Goal: Task Accomplishment & Management: Complete application form

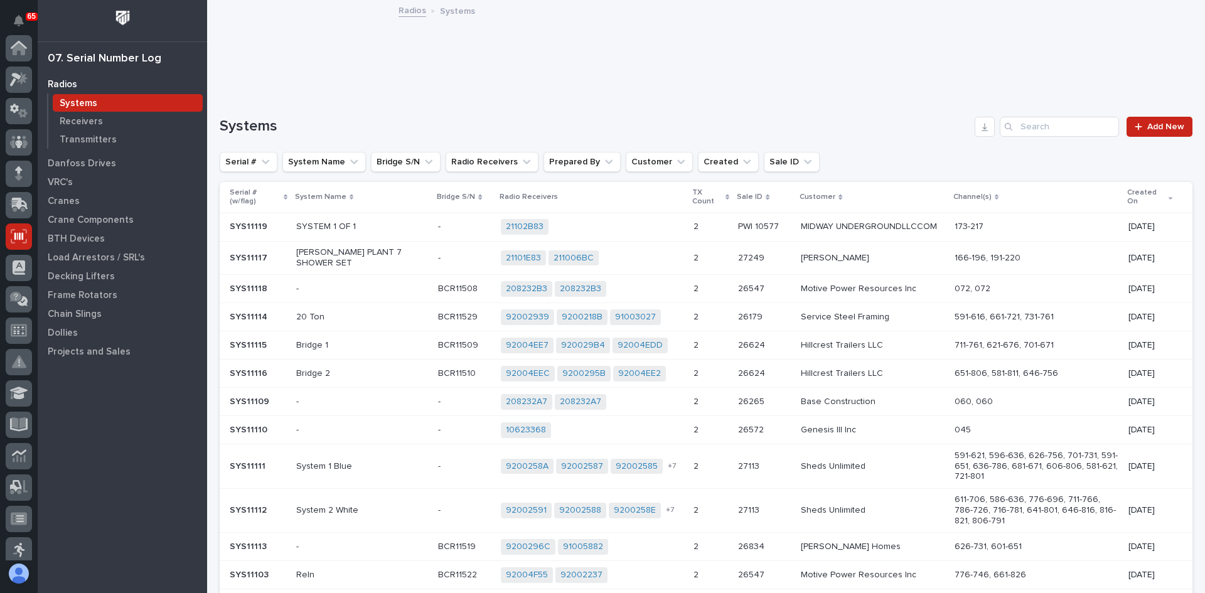
scroll to position [188, 0]
click at [85, 139] on p "Transmitters" at bounding box center [88, 139] width 57 height 11
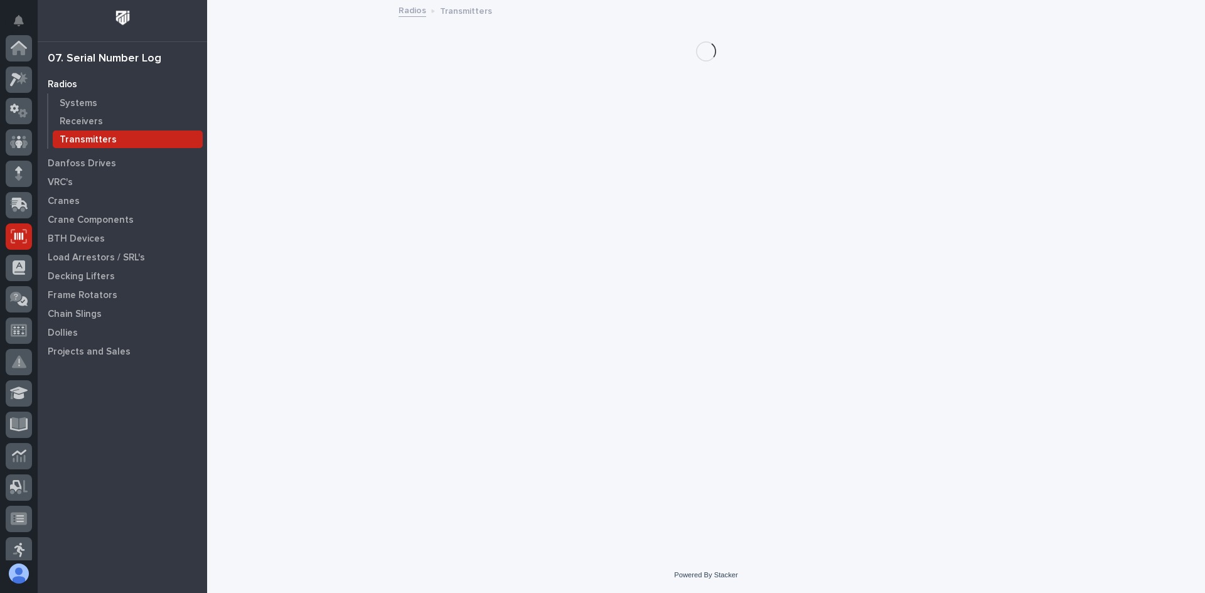
scroll to position [188, 0]
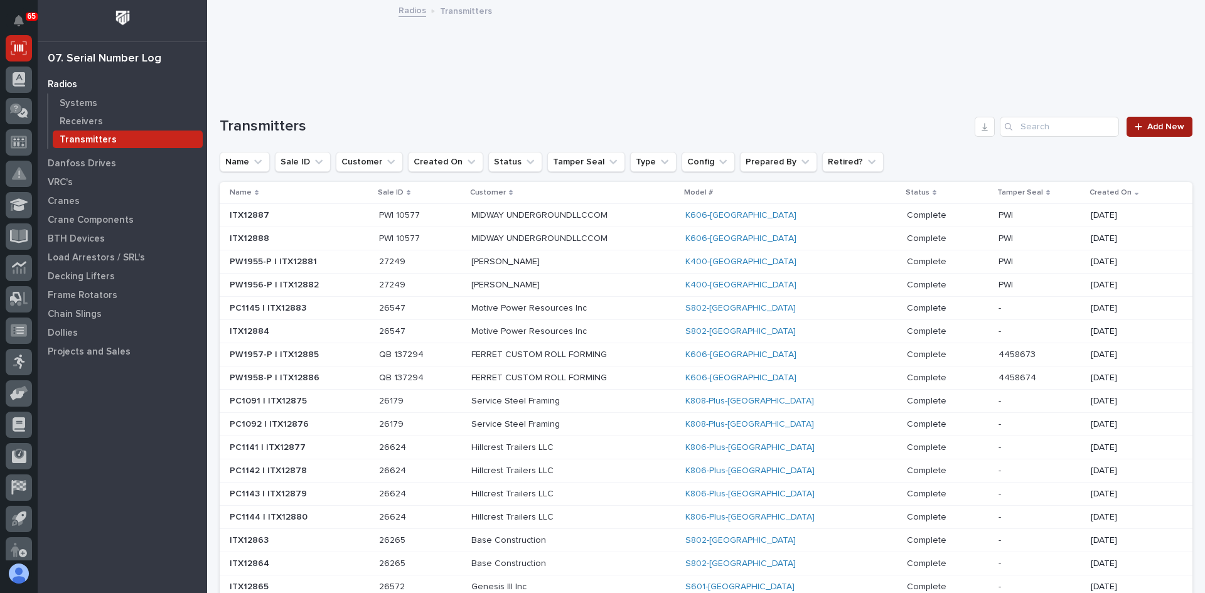
click at [1148, 124] on span "Add New" at bounding box center [1166, 126] width 37 height 9
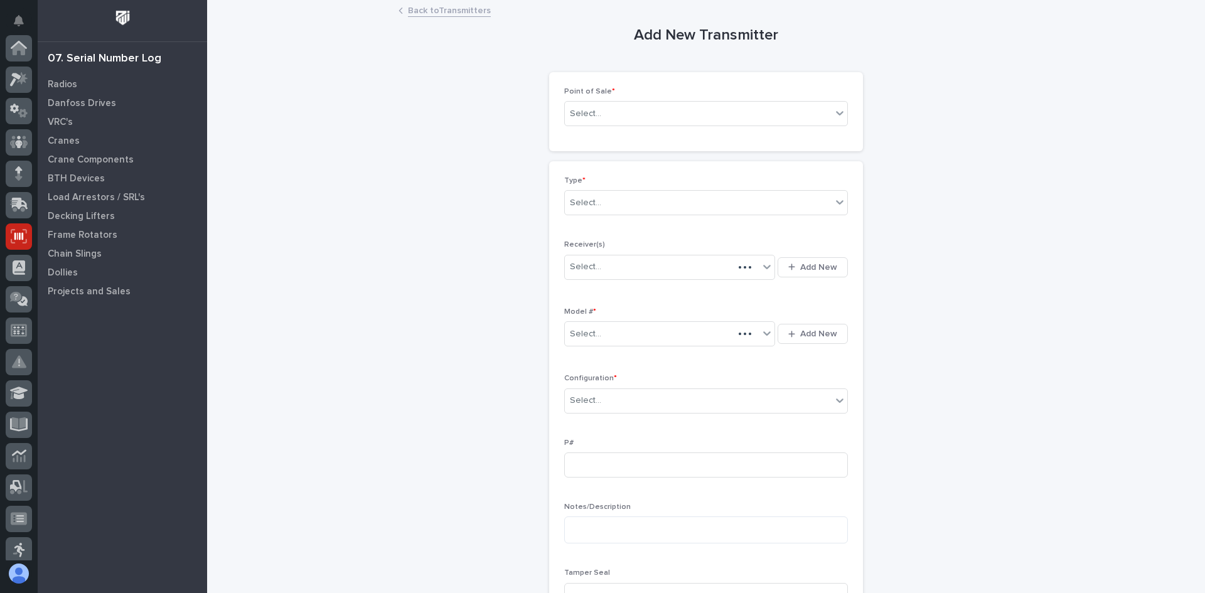
scroll to position [188, 0]
click at [612, 110] on div "Select..." at bounding box center [698, 114] width 267 height 21
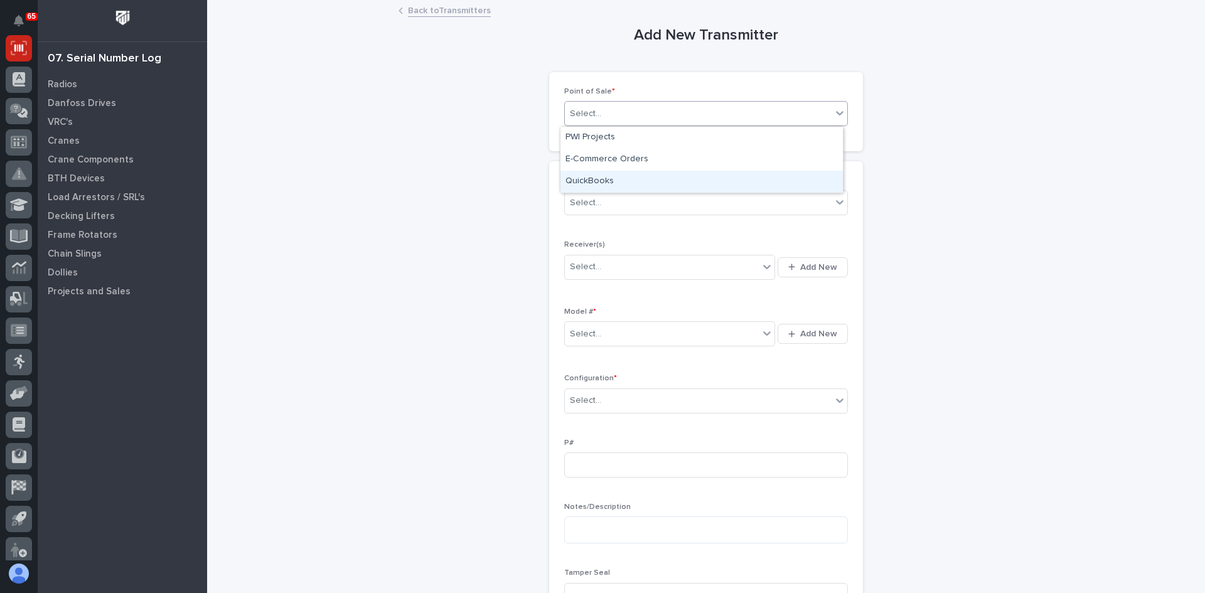
click at [598, 178] on div "QuickBooks" at bounding box center [702, 182] width 282 height 22
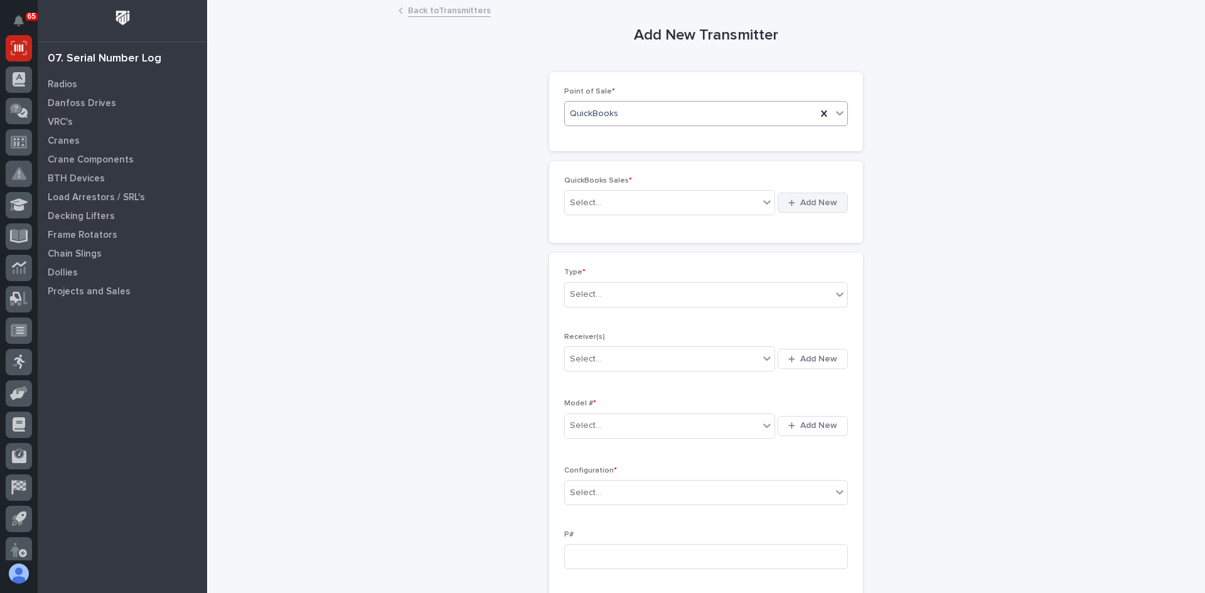
click at [805, 199] on span "Add New" at bounding box center [818, 202] width 37 height 11
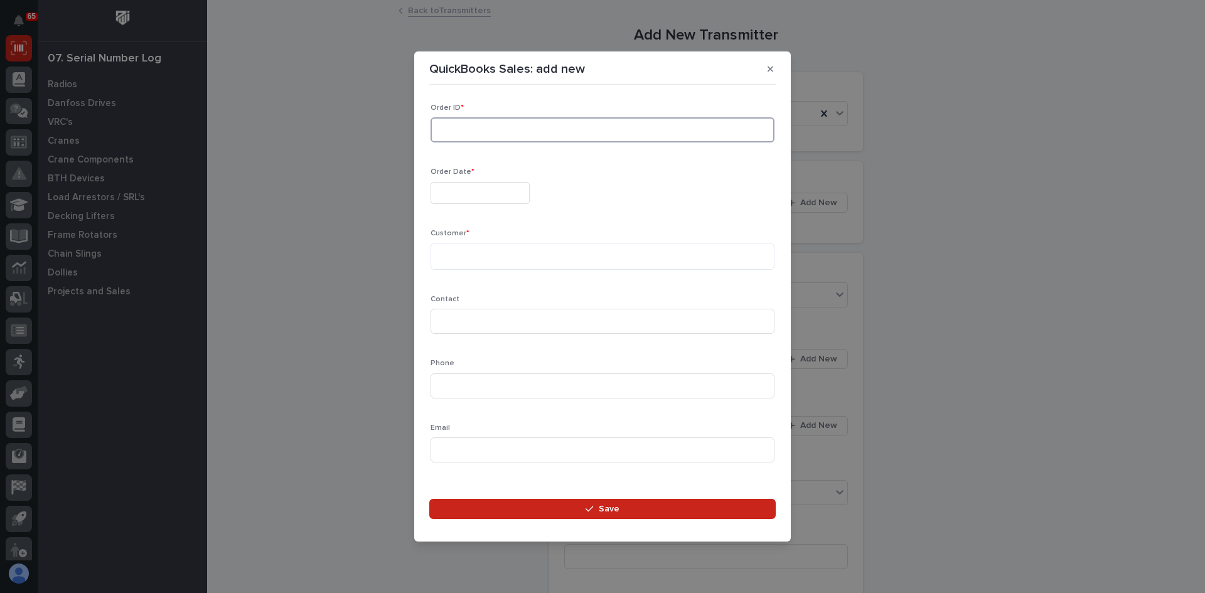
click at [488, 129] on input at bounding box center [603, 129] width 344 height 25
type input "137304"
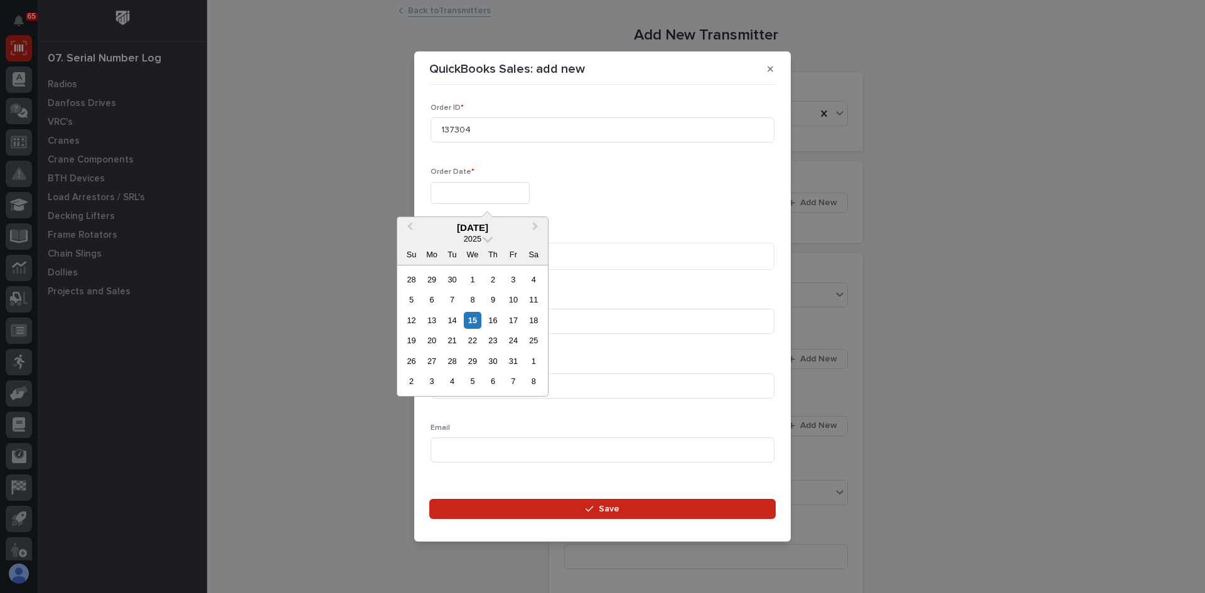
click at [467, 191] on input "text" at bounding box center [480, 193] width 99 height 22
click at [471, 323] on div "15" at bounding box center [472, 320] width 17 height 17
type input "**********"
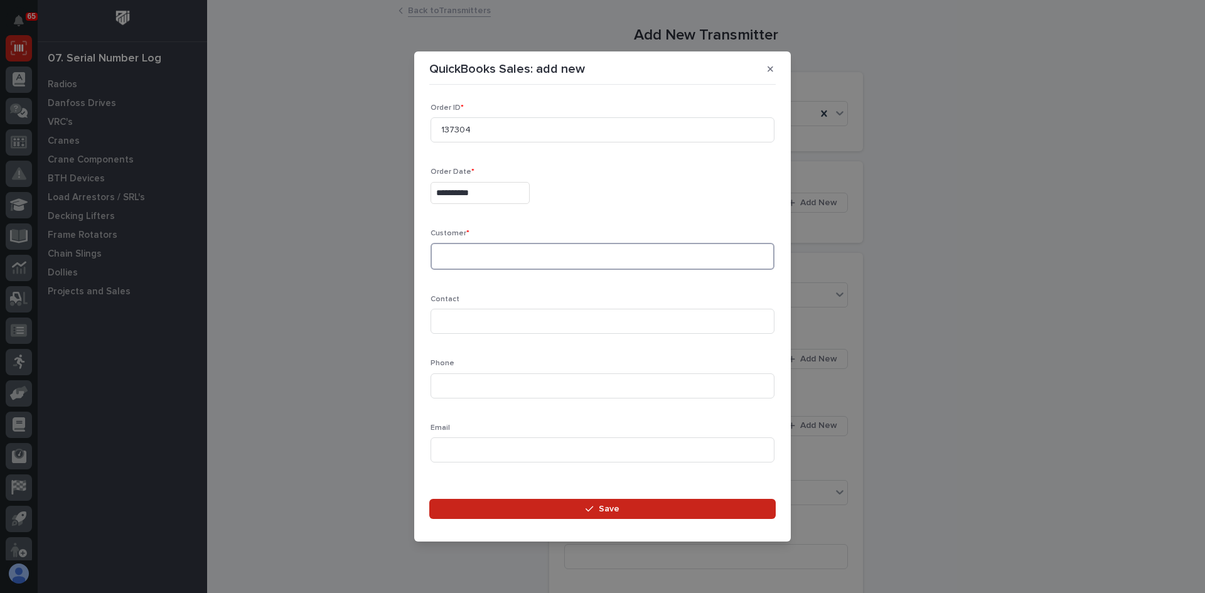
click at [441, 259] on textarea at bounding box center [603, 256] width 344 height 27
type textarea "*******"
click at [454, 326] on input at bounding box center [603, 321] width 344 height 25
type input "[PERSON_NAME]"
click at [463, 389] on input at bounding box center [603, 386] width 344 height 25
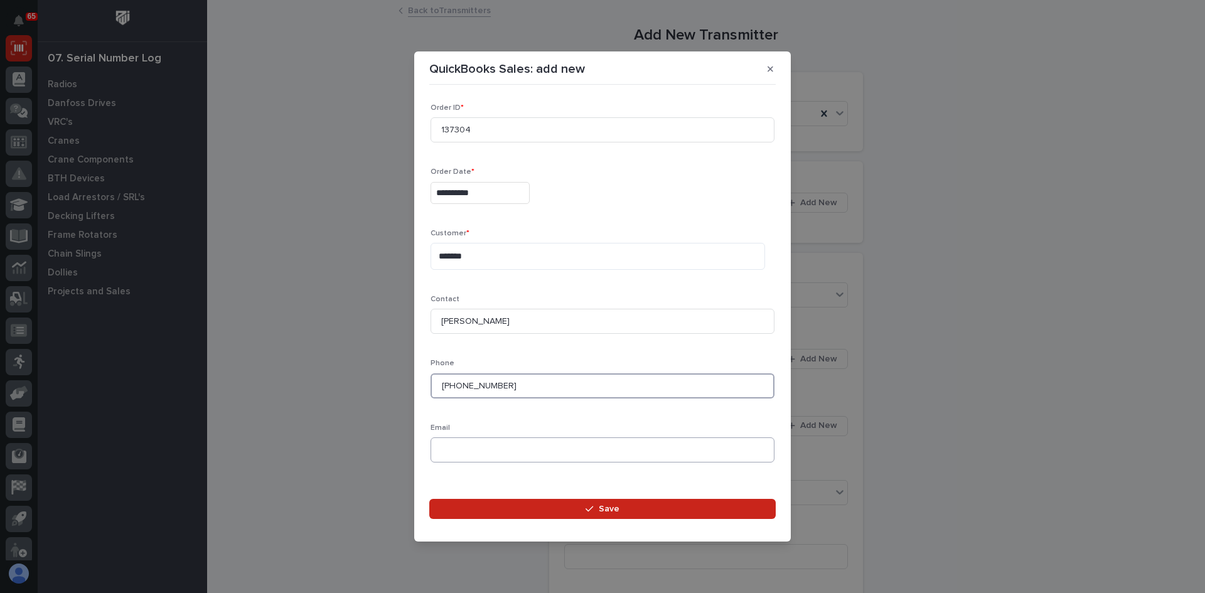
type input "[PHONE_NUMBER]"
click at [457, 448] on input at bounding box center [603, 450] width 344 height 25
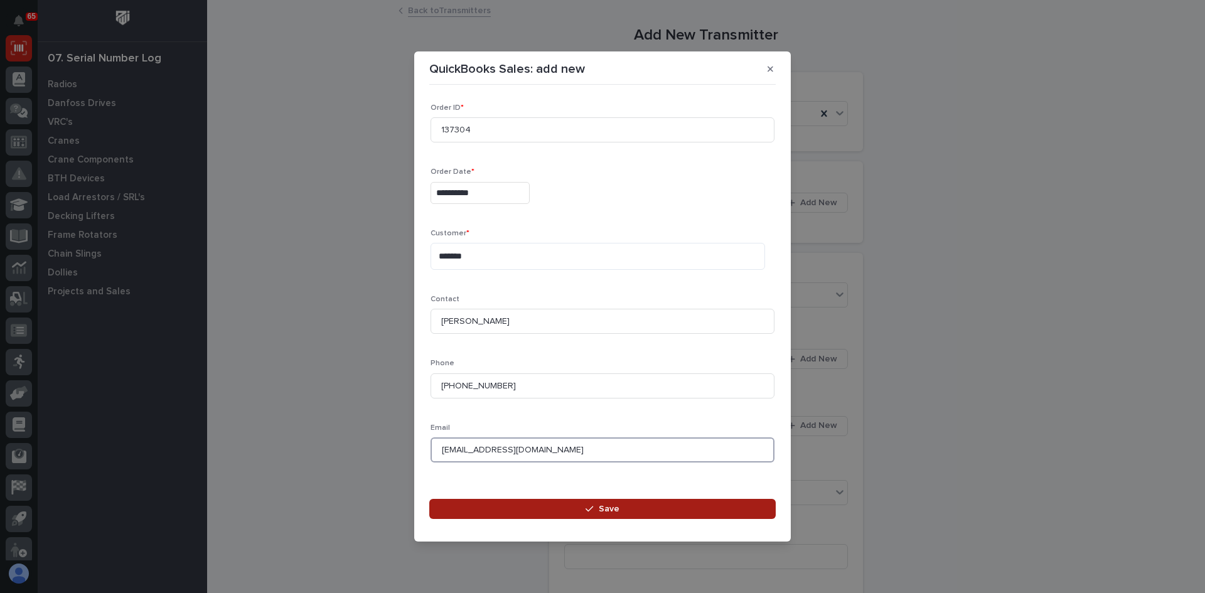
type input "[EMAIL_ADDRESS][DOMAIN_NAME]"
click at [601, 513] on span "Save" at bounding box center [609, 508] width 21 height 11
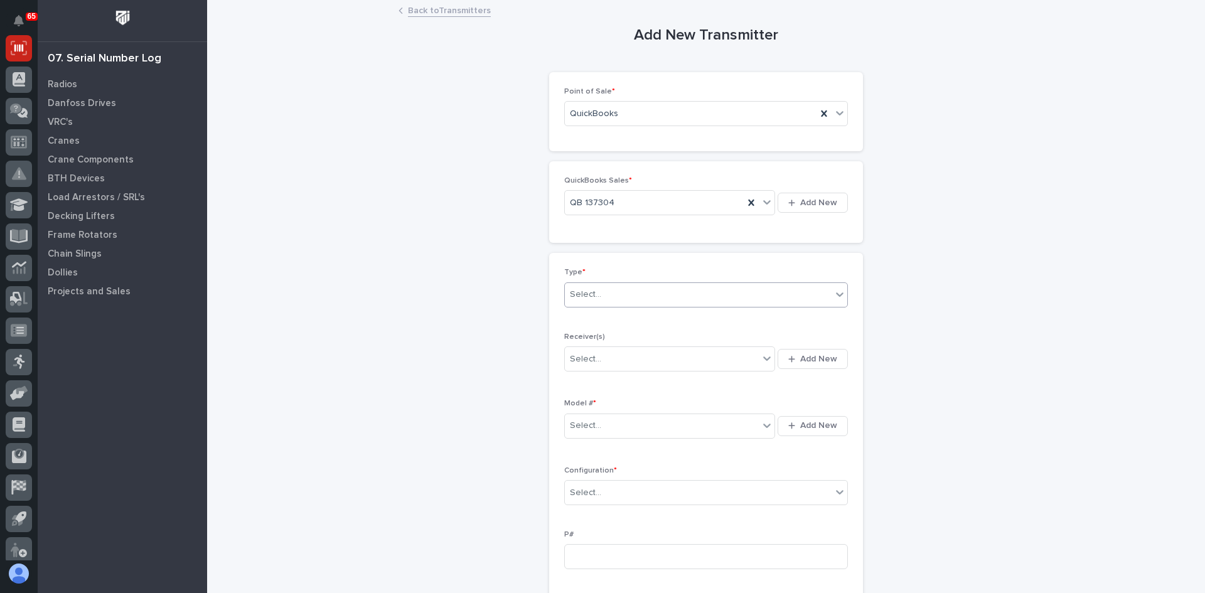
click at [605, 298] on div "Select..." at bounding box center [698, 294] width 267 height 21
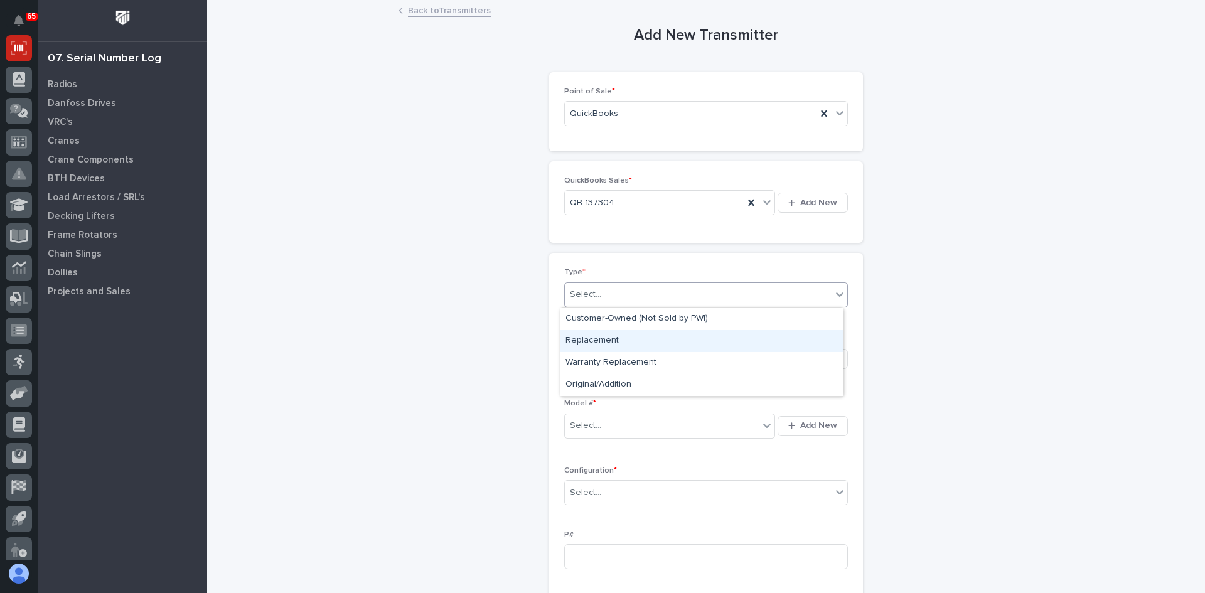
click at [601, 340] on div "Replacement" at bounding box center [702, 341] width 282 height 22
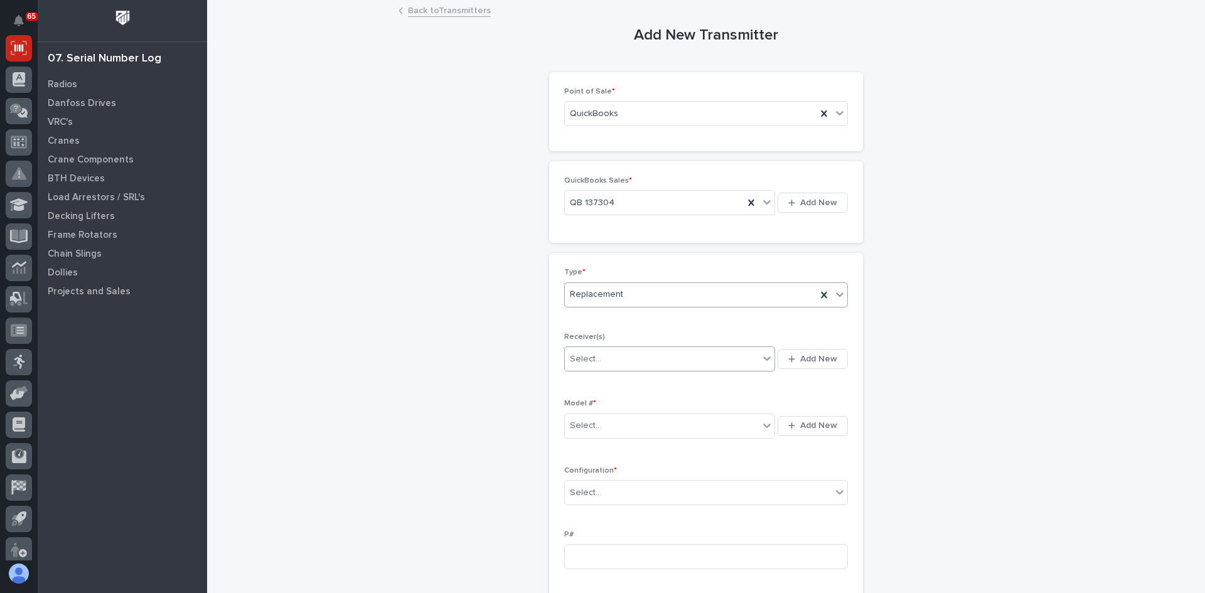
click at [606, 353] on div "Select..." at bounding box center [662, 359] width 194 height 21
type input "********"
click at [591, 382] on div "2100768F" at bounding box center [666, 383] width 210 height 22
type input "********"
click at [586, 381] on div "21002D74" at bounding box center [666, 383] width 210 height 22
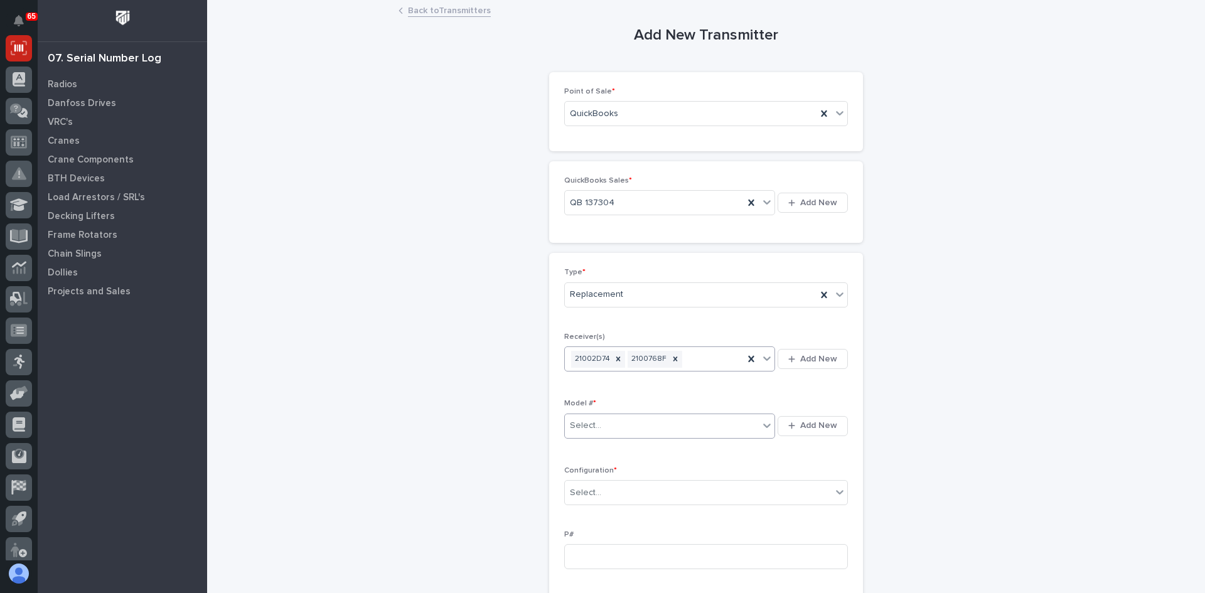
click at [614, 423] on div "Select..." at bounding box center [662, 426] width 194 height 21
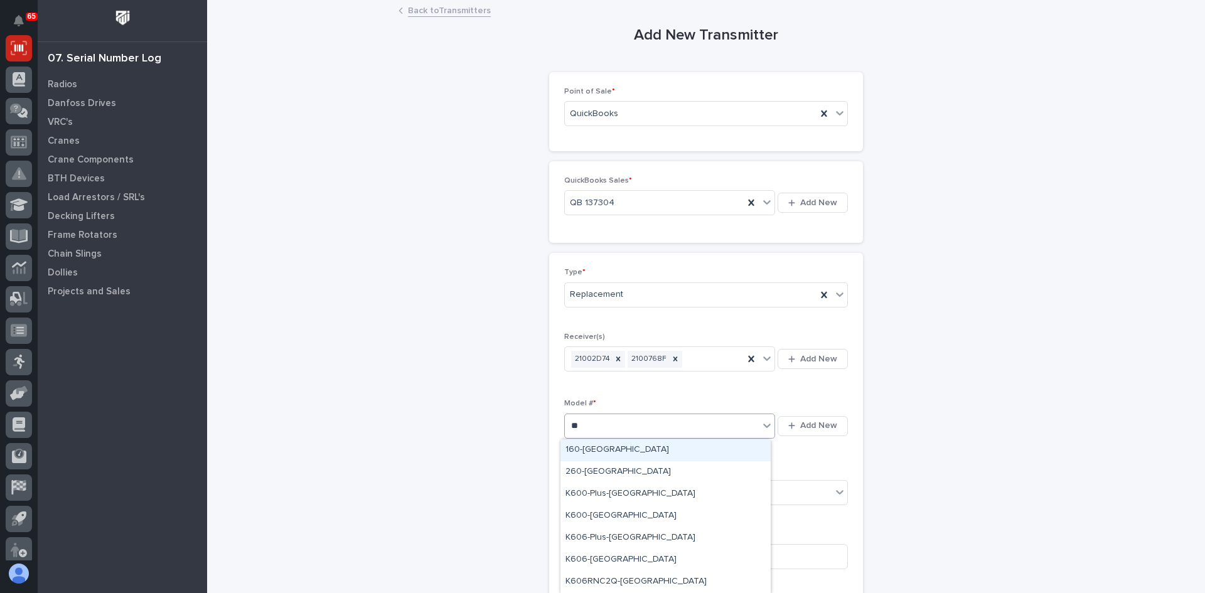
type input "***"
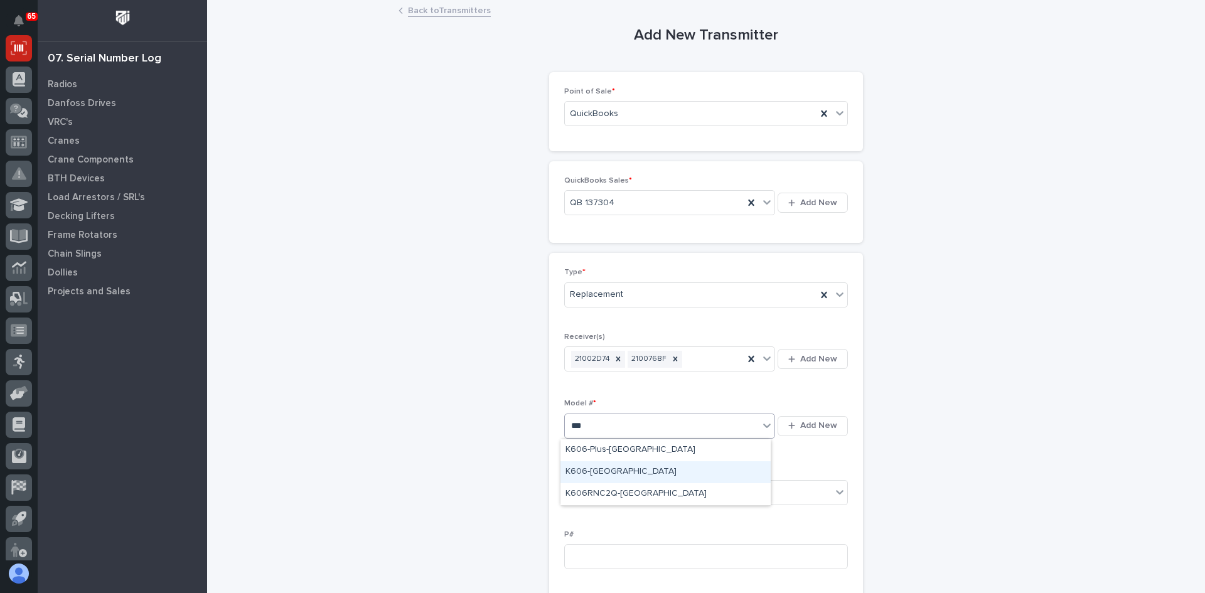
click at [603, 471] on div "K606-[GEOGRAPHIC_DATA]" at bounding box center [666, 472] width 210 height 22
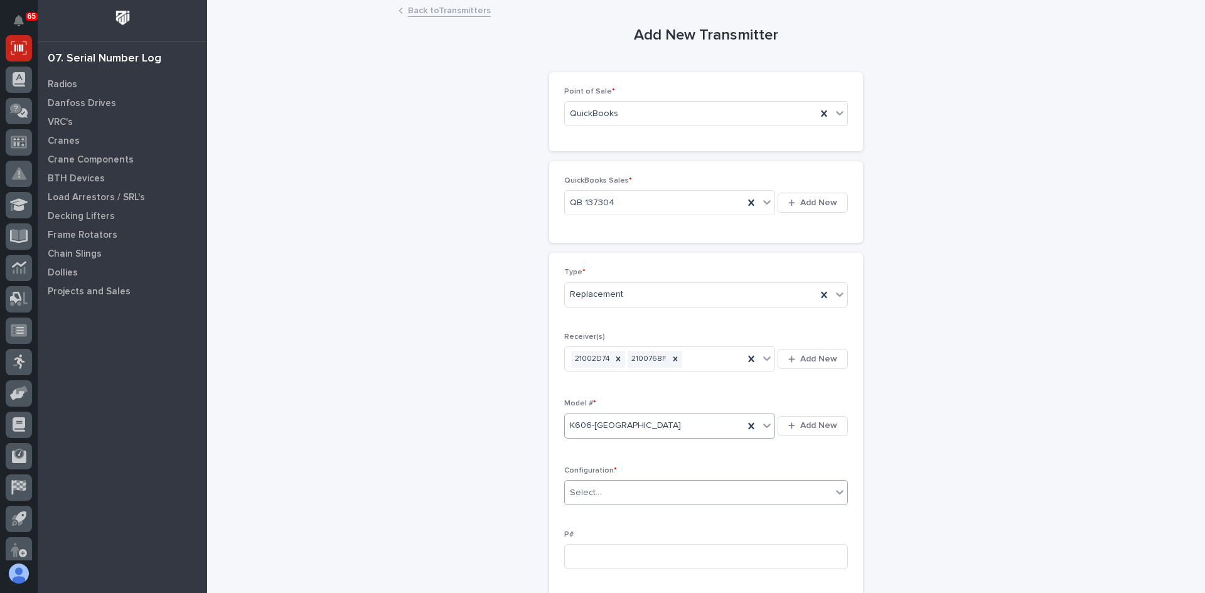
click at [624, 489] on div "Select..." at bounding box center [698, 493] width 267 height 21
click at [586, 579] on div "Custom" at bounding box center [702, 583] width 282 height 22
click at [579, 559] on input at bounding box center [706, 556] width 284 height 25
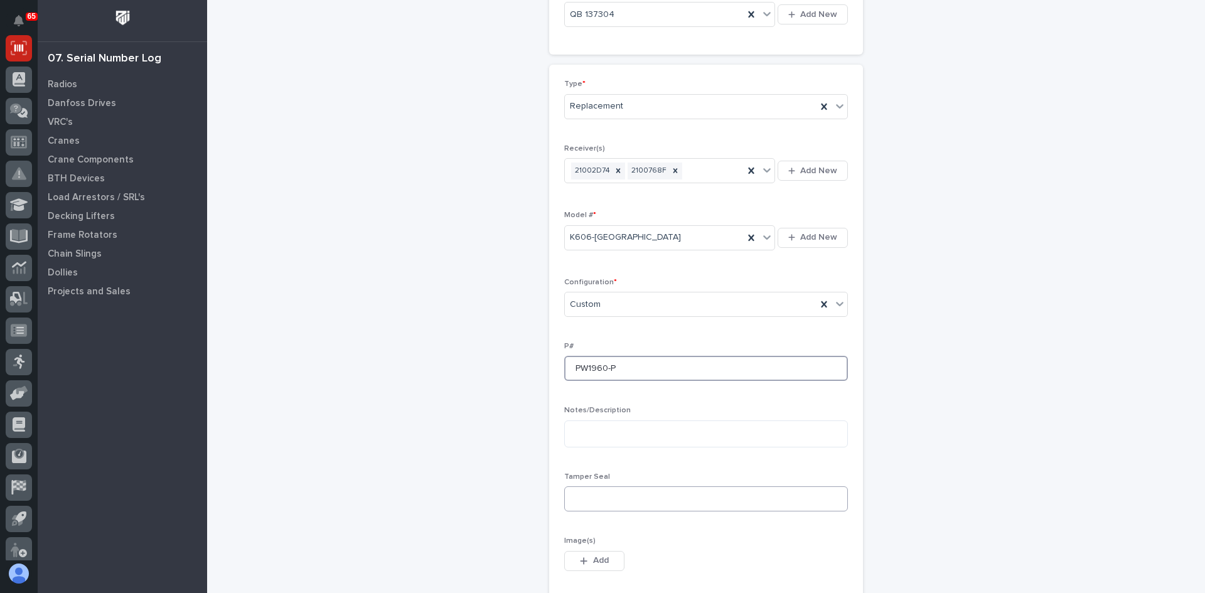
type input "PW1960-P"
click at [572, 494] on input at bounding box center [706, 499] width 284 height 25
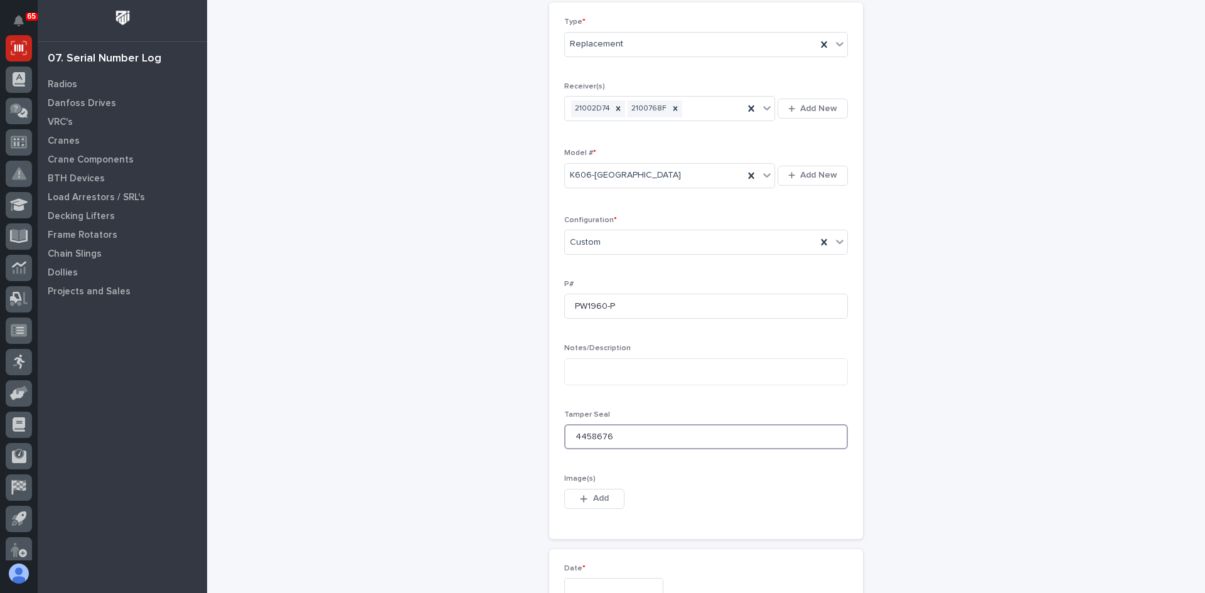
scroll to position [251, 0]
type input "4458676"
click at [593, 500] on span "Add" at bounding box center [601, 497] width 16 height 11
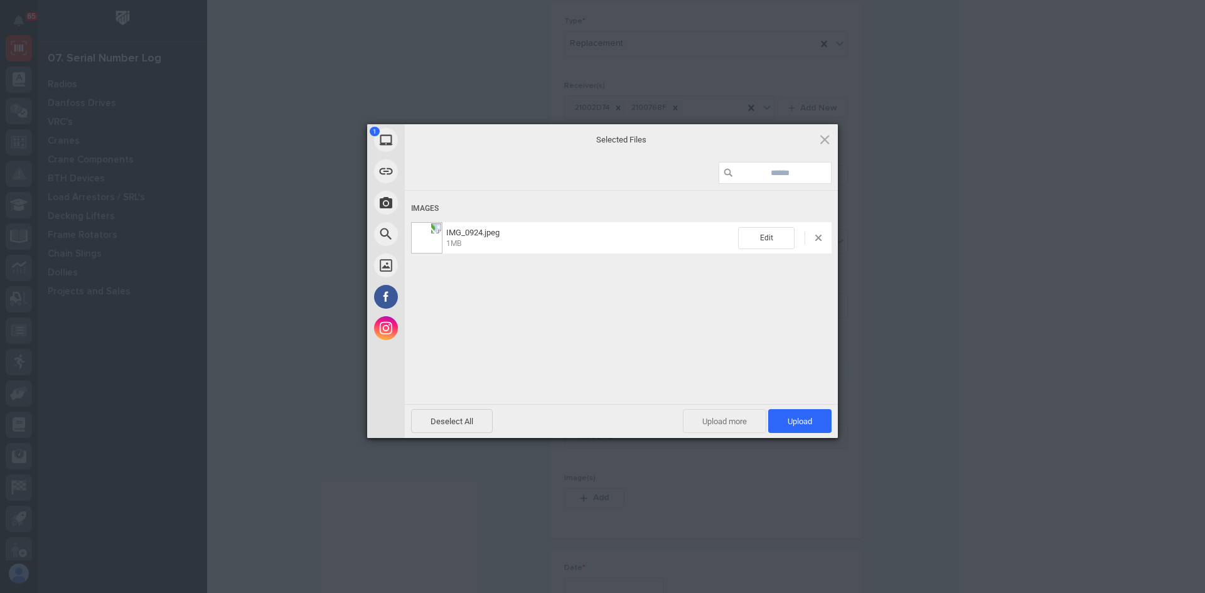
click at [726, 419] on span "Upload more" at bounding box center [724, 421] width 83 height 24
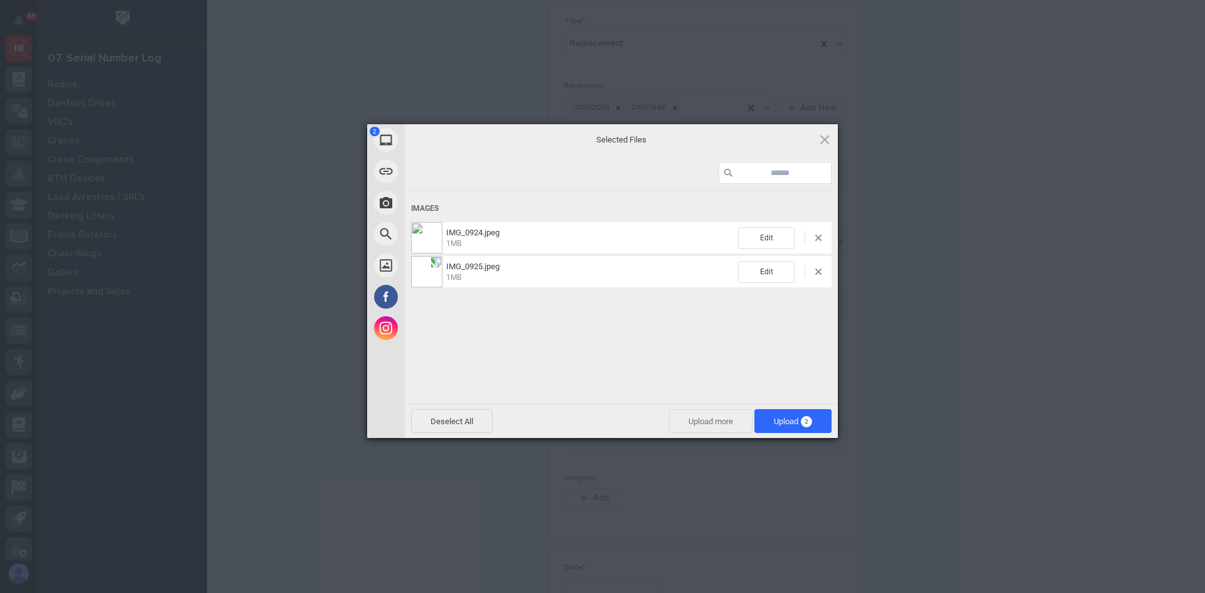
click at [716, 414] on span "Upload more" at bounding box center [710, 421] width 83 height 24
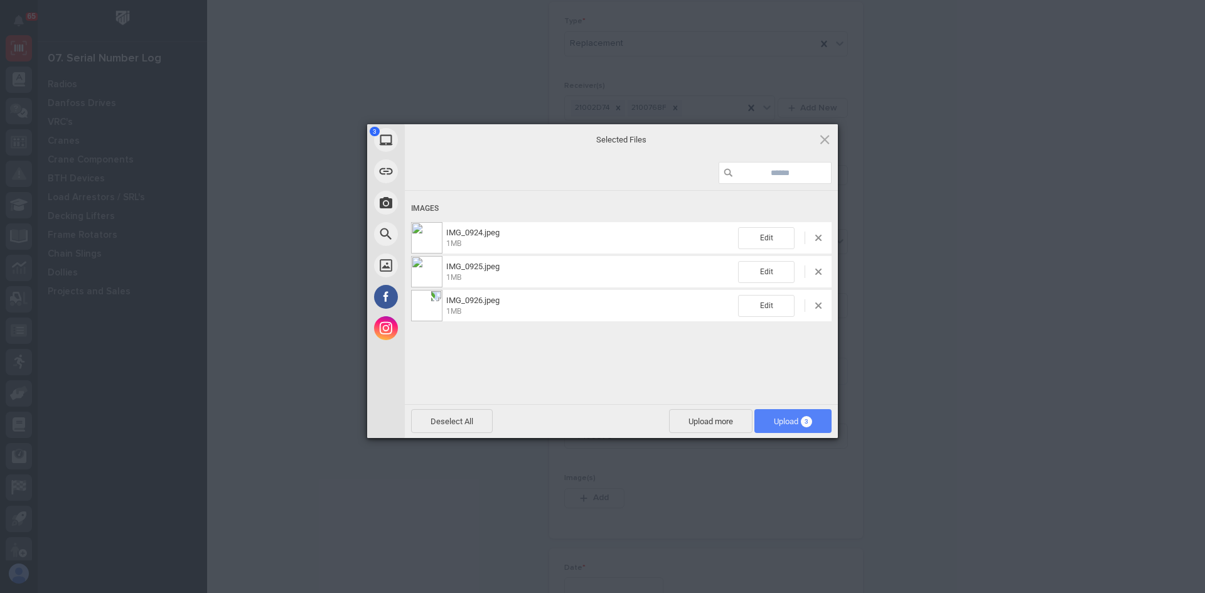
click at [787, 419] on span "Upload 3" at bounding box center [793, 421] width 38 height 9
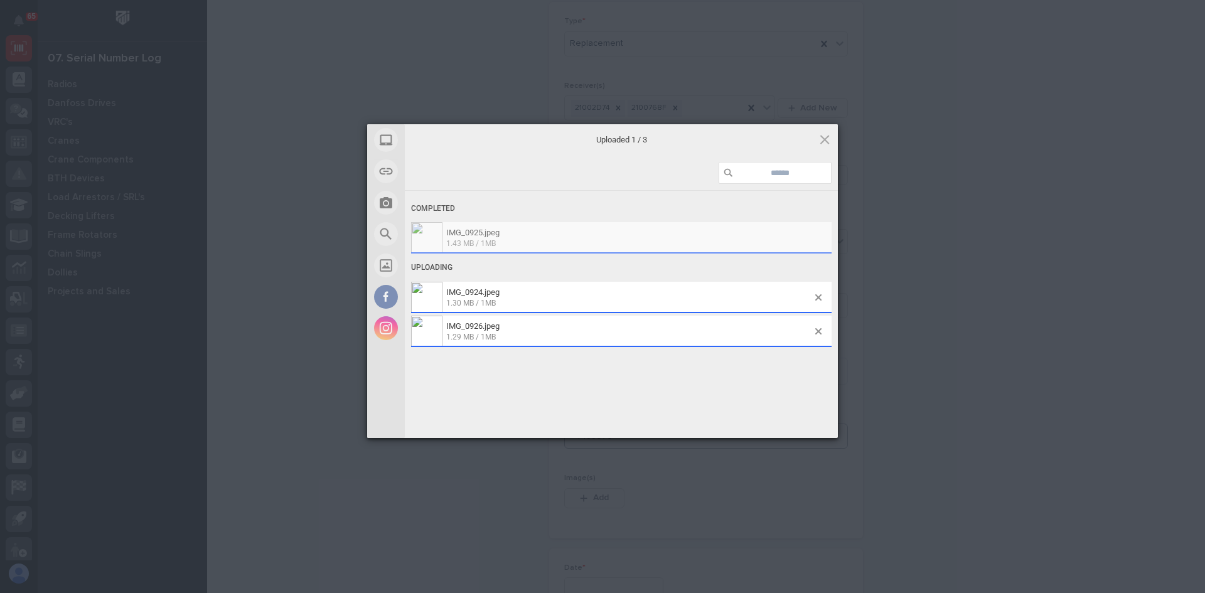
scroll to position [274, 0]
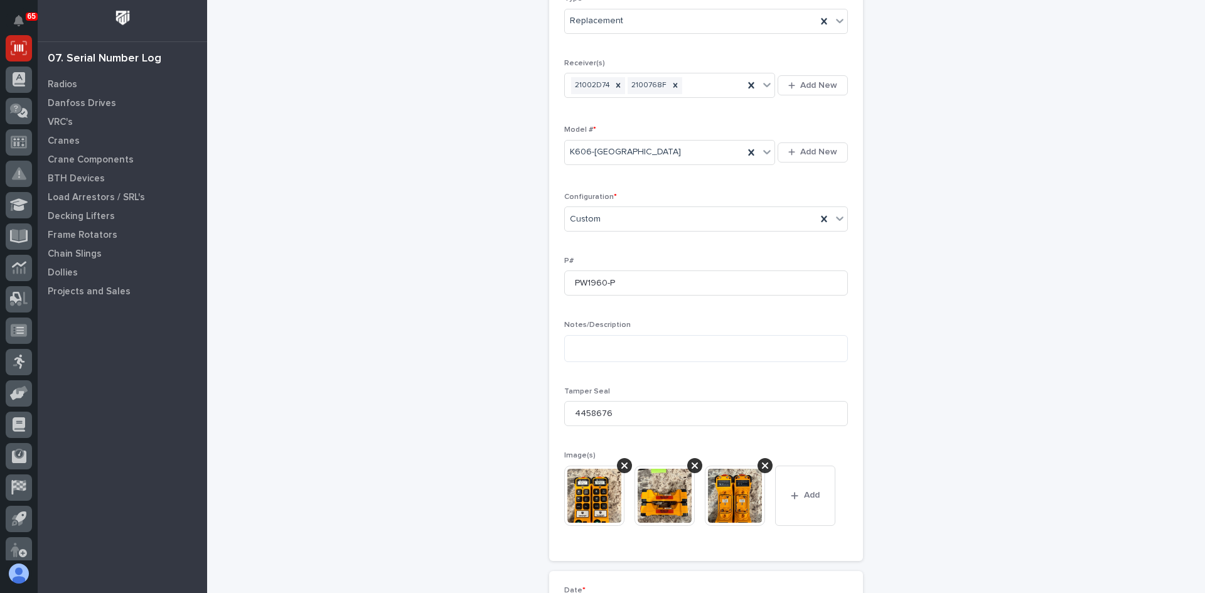
click at [593, 497] on img at bounding box center [594, 496] width 60 height 60
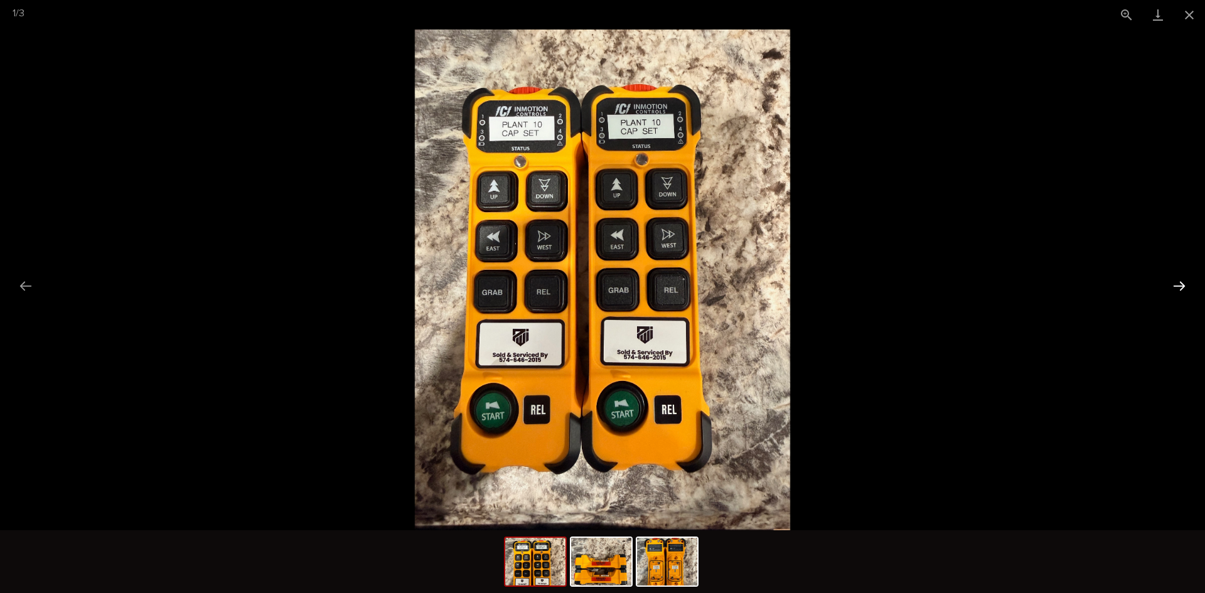
click at [1181, 287] on button "Next slide" at bounding box center [1179, 286] width 26 height 24
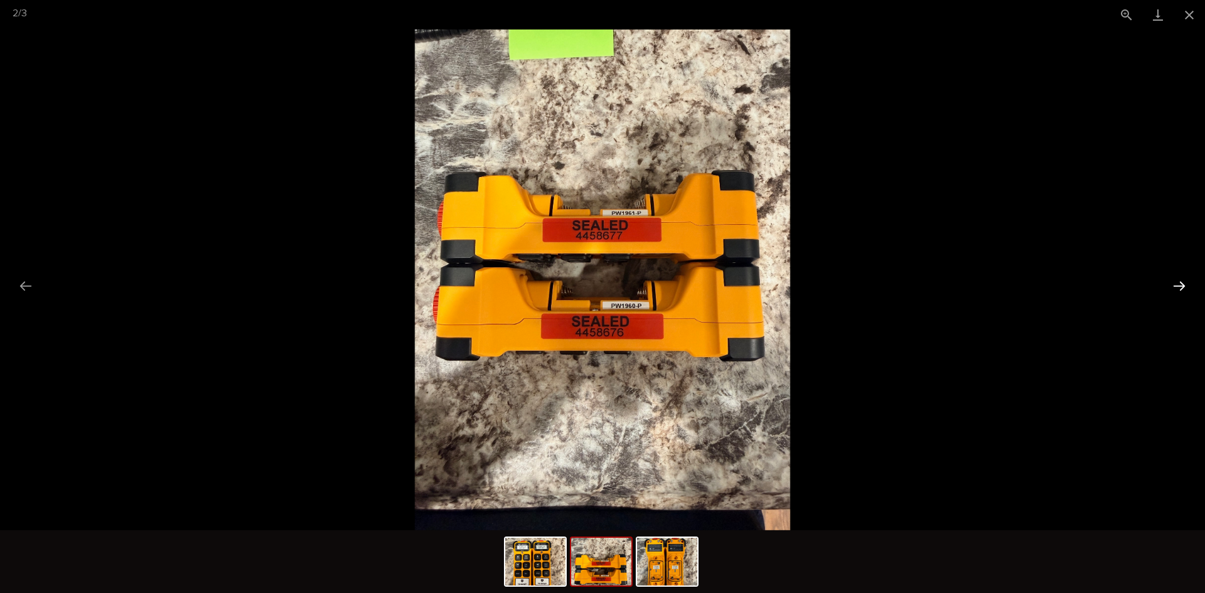
click at [1181, 287] on button "Next slide" at bounding box center [1179, 286] width 26 height 24
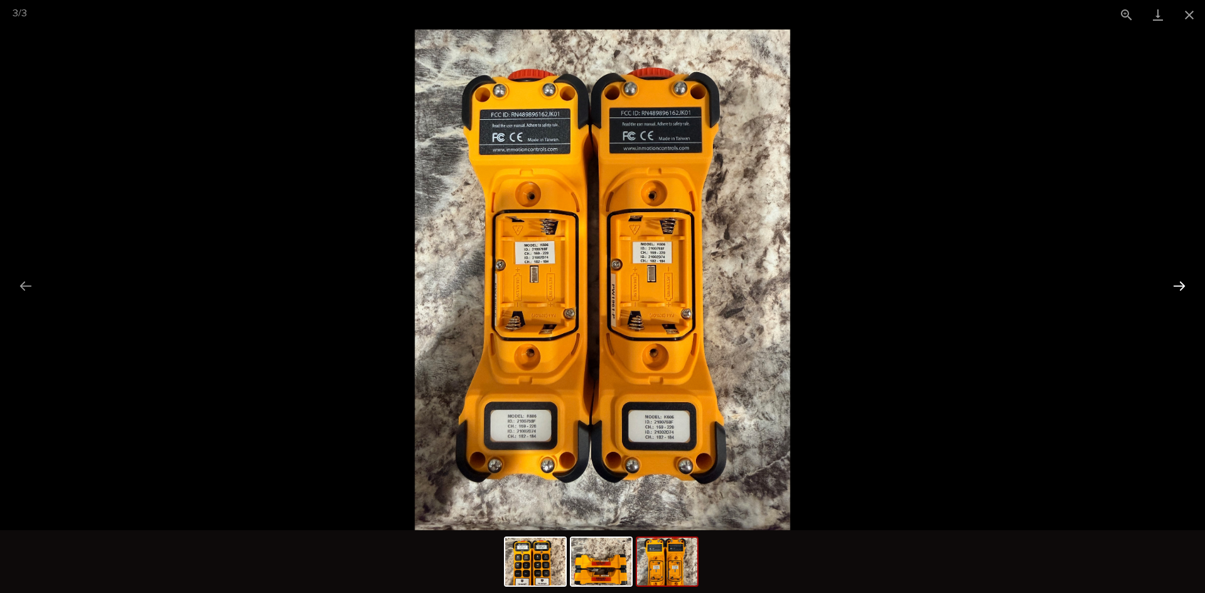
click at [1181, 287] on button "Next slide" at bounding box center [1179, 286] width 26 height 24
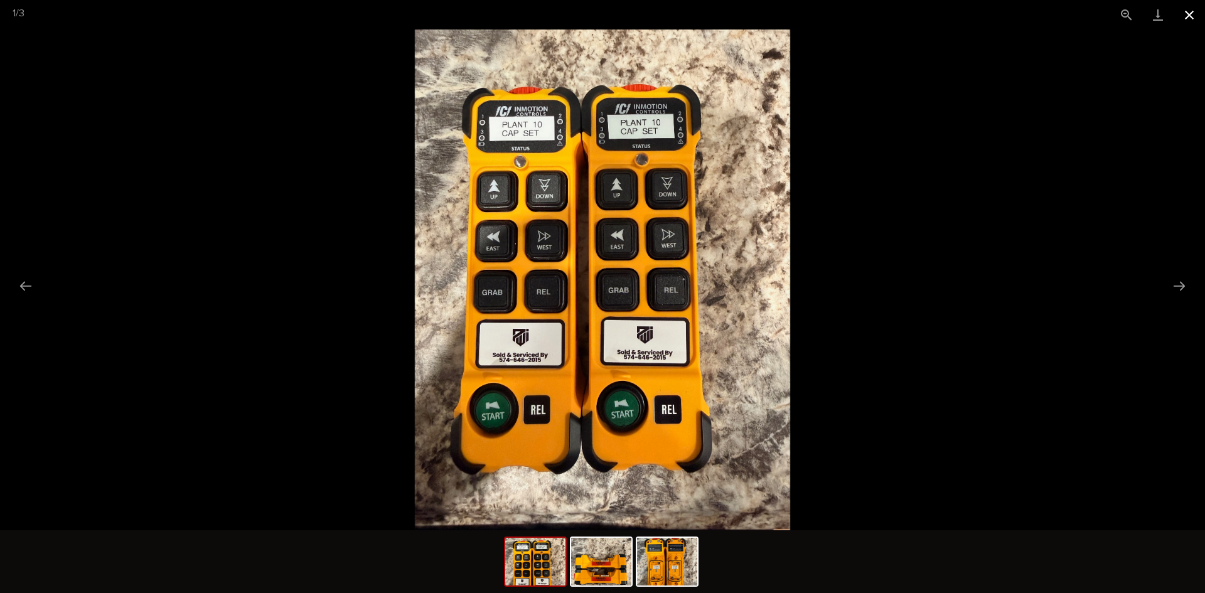
click at [1190, 14] on button "Close gallery" at bounding box center [1189, 15] width 31 height 30
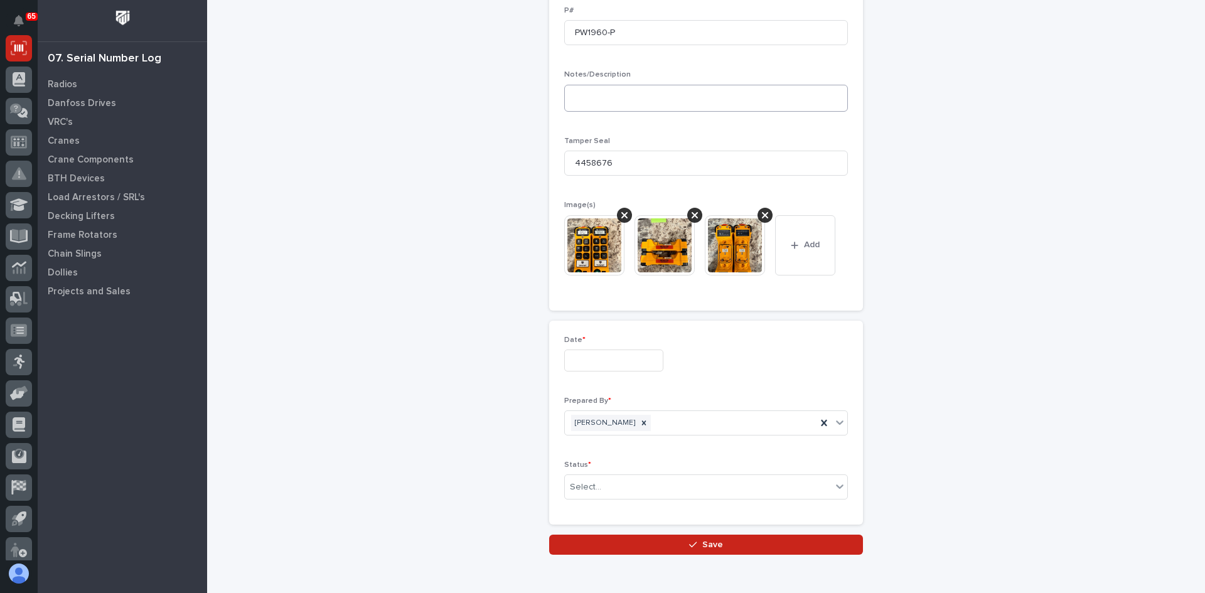
scroll to position [525, 0]
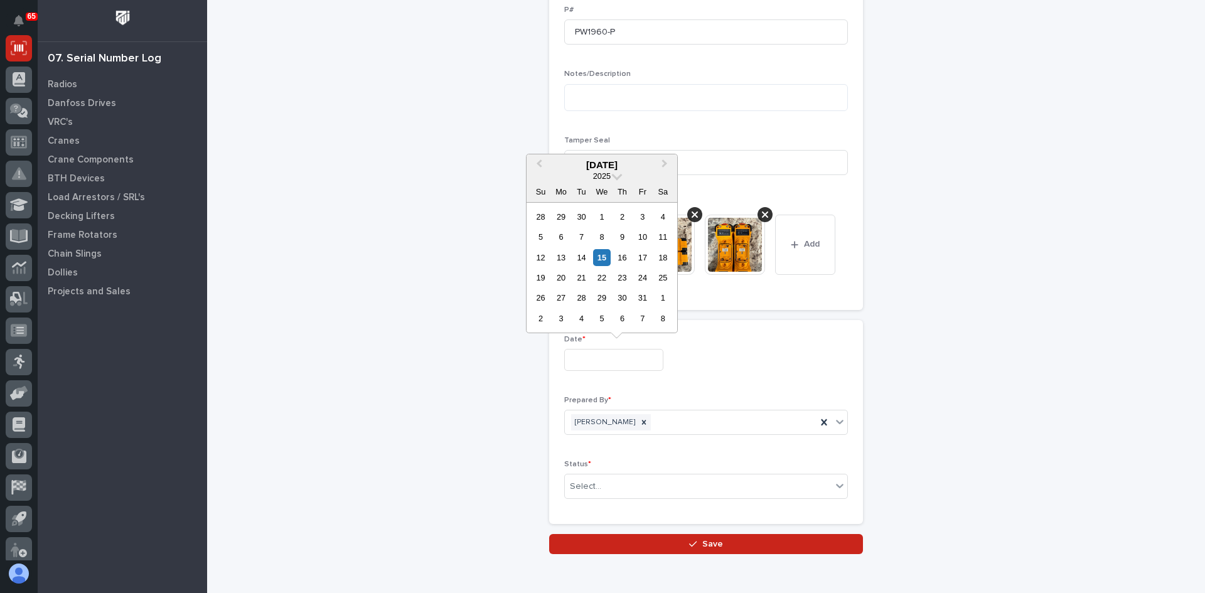
click at [583, 355] on input "text" at bounding box center [613, 360] width 99 height 22
click at [602, 256] on div "15" at bounding box center [601, 257] width 17 height 17
type input "**********"
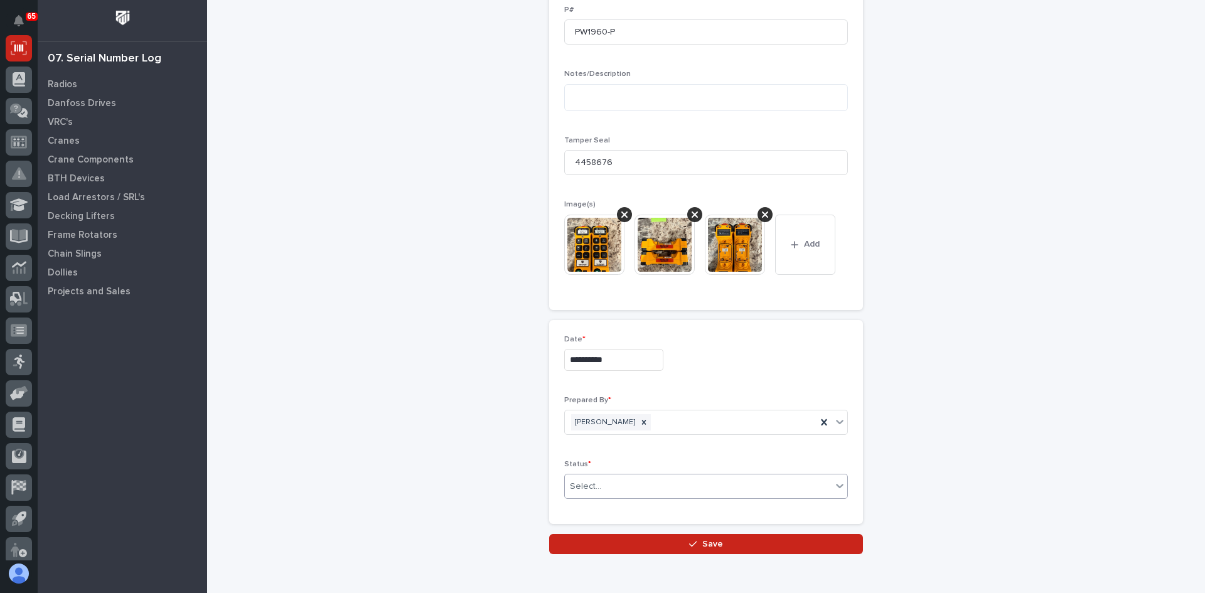
click at [610, 485] on div "Select..." at bounding box center [698, 486] width 267 height 21
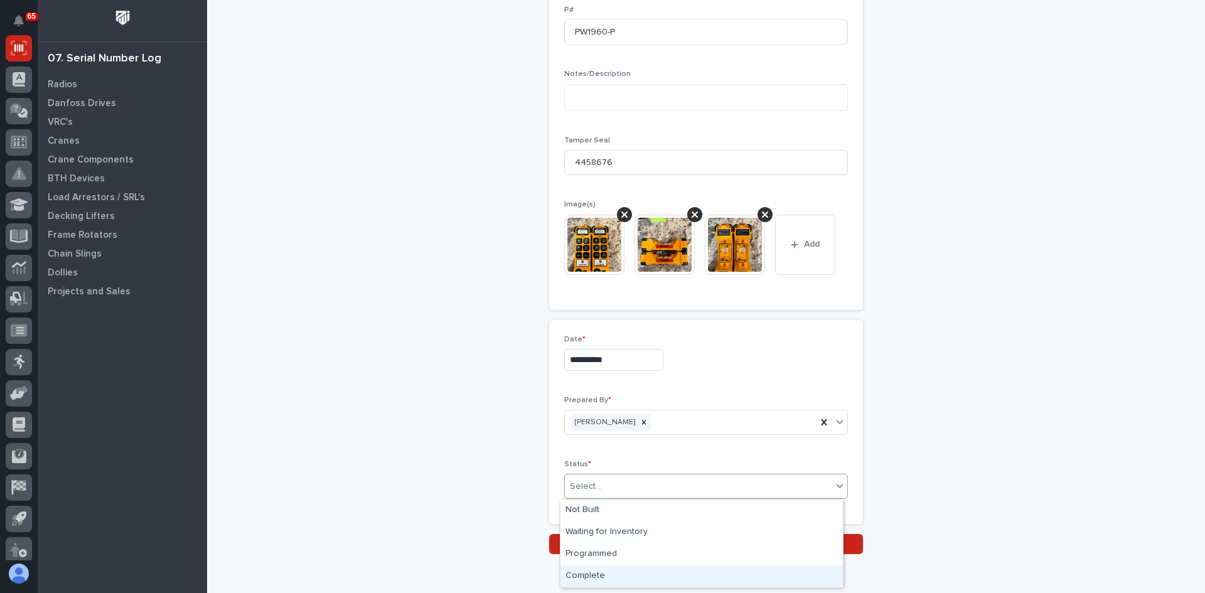
click at [598, 573] on div "Complete" at bounding box center [702, 577] width 282 height 22
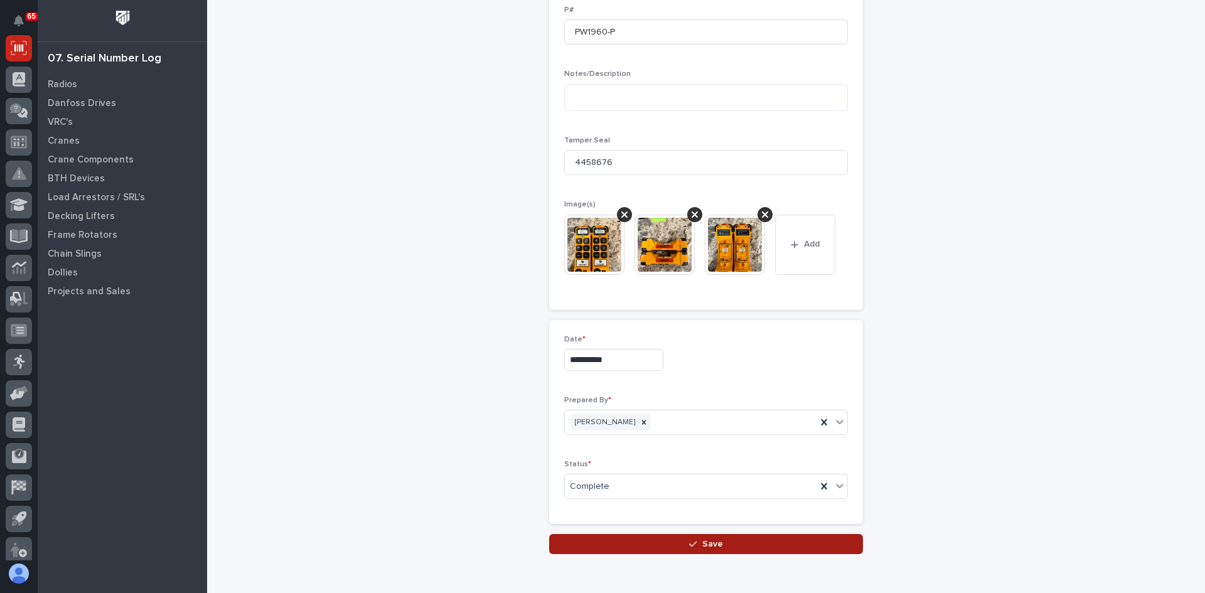
click at [704, 541] on span "Save" at bounding box center [712, 544] width 21 height 11
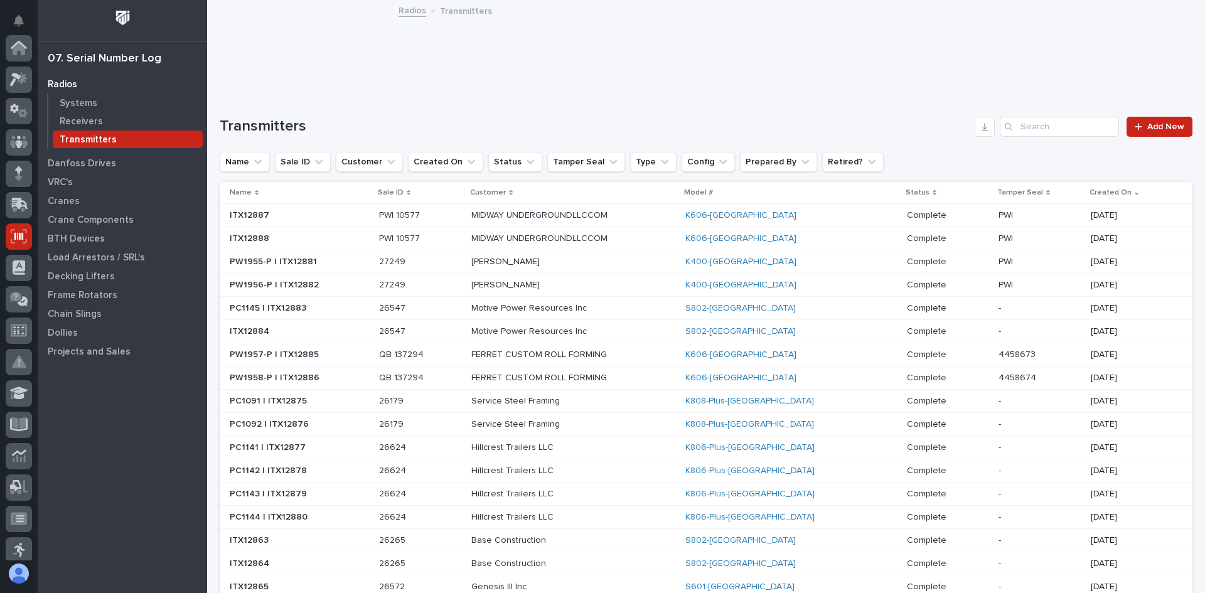
scroll to position [188, 0]
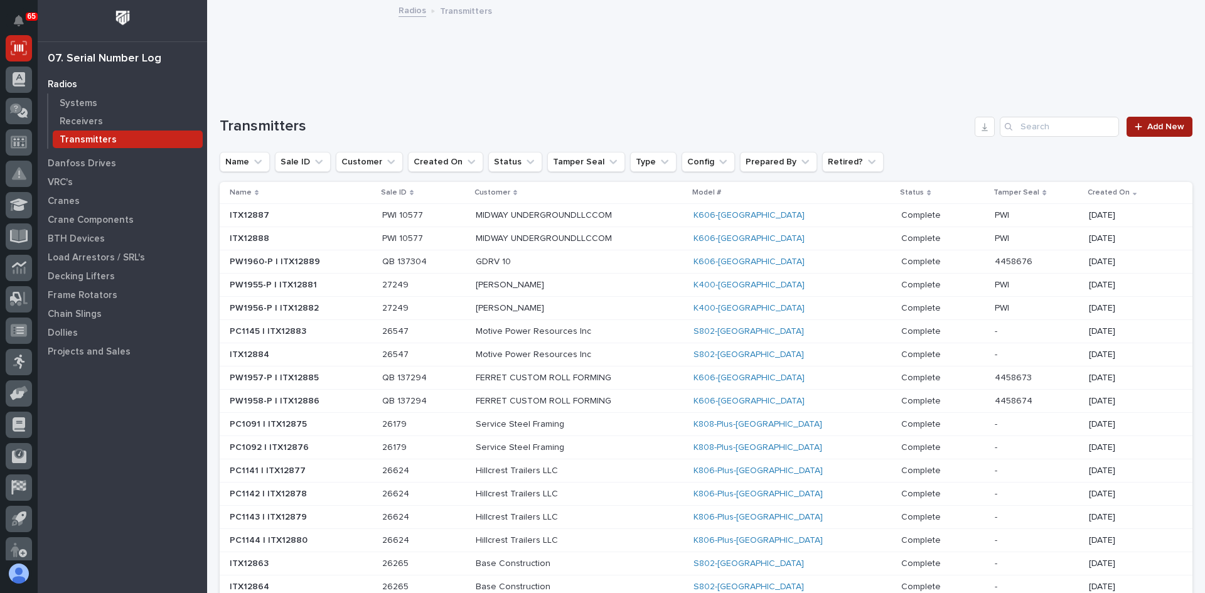
click at [1148, 127] on span "Add New" at bounding box center [1166, 126] width 37 height 9
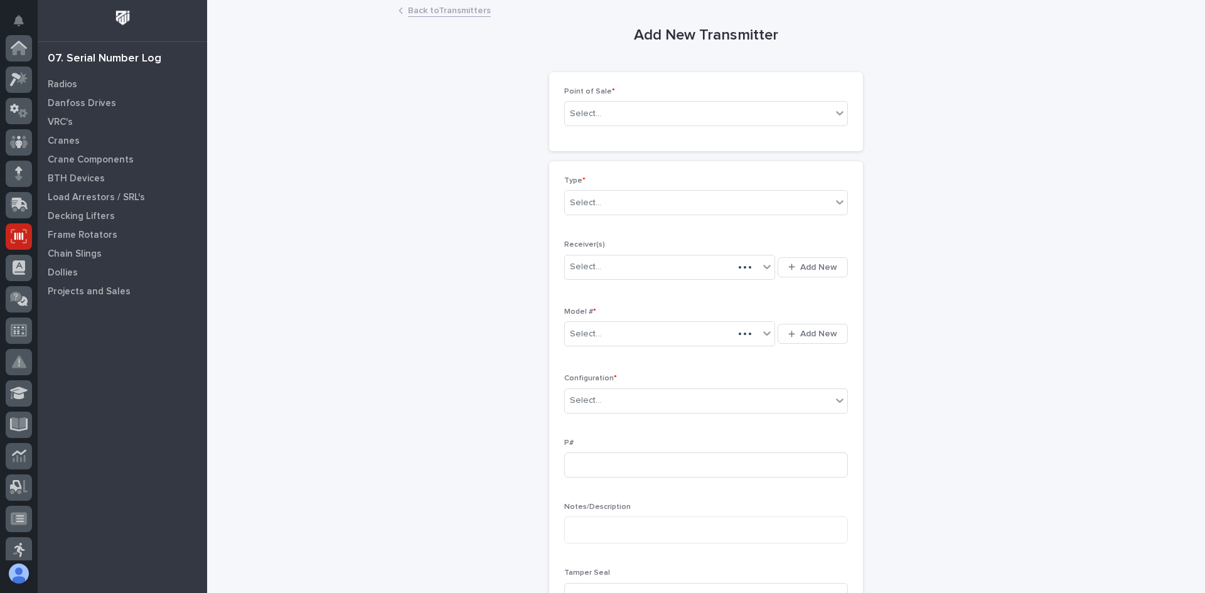
scroll to position [188, 0]
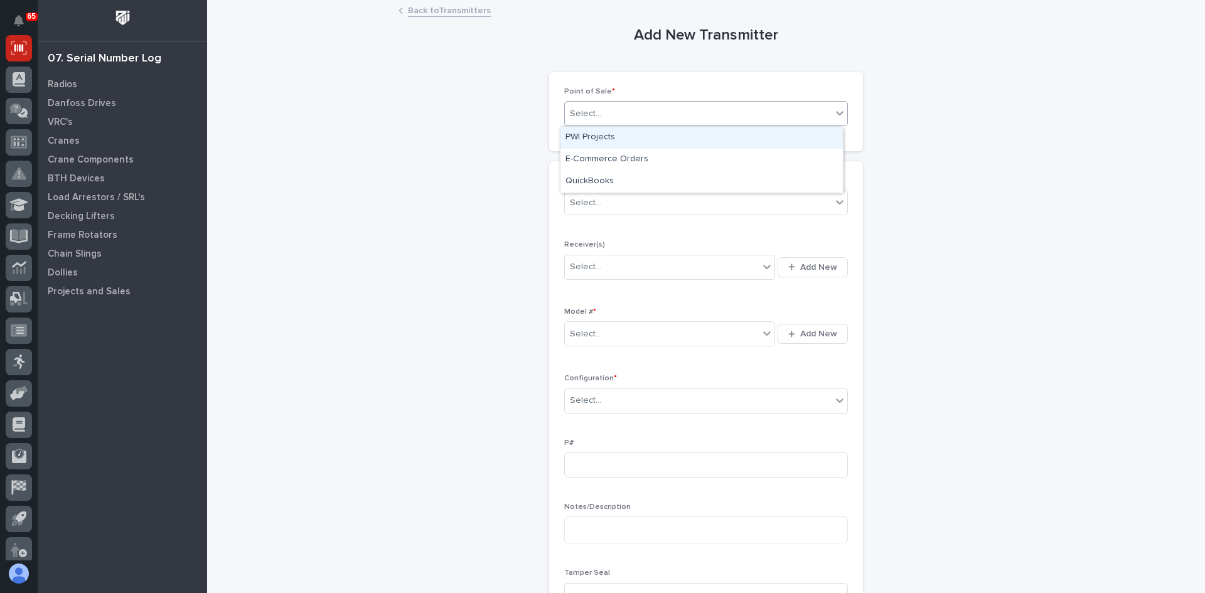
click at [618, 114] on div "Select..." at bounding box center [698, 114] width 267 height 21
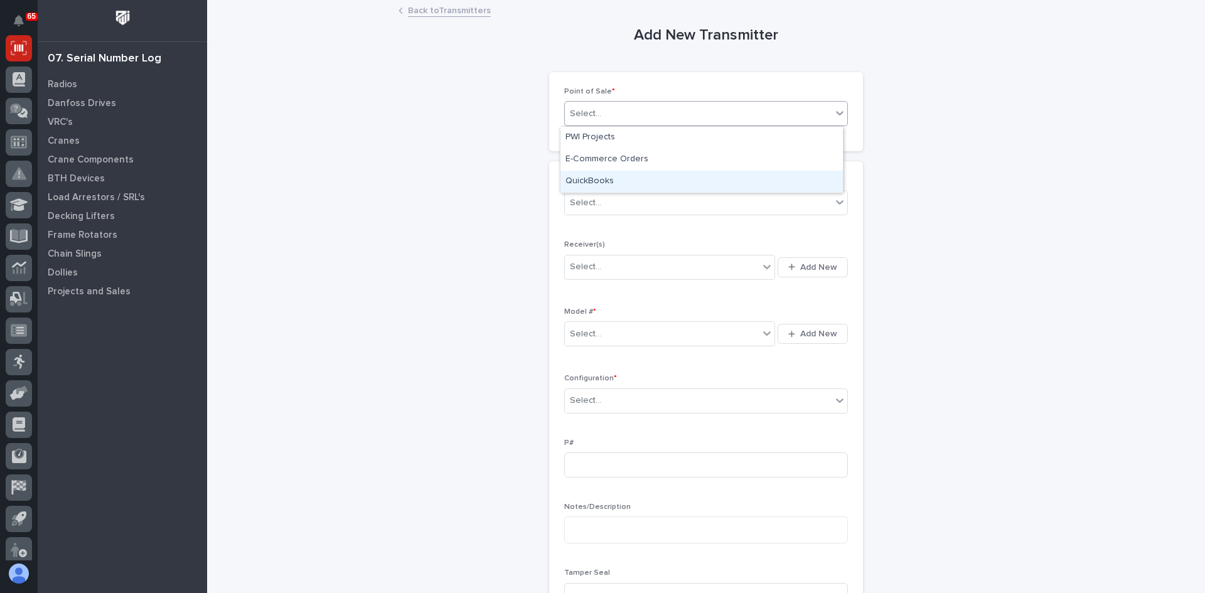
click at [590, 178] on div "QuickBooks" at bounding box center [702, 182] width 282 height 22
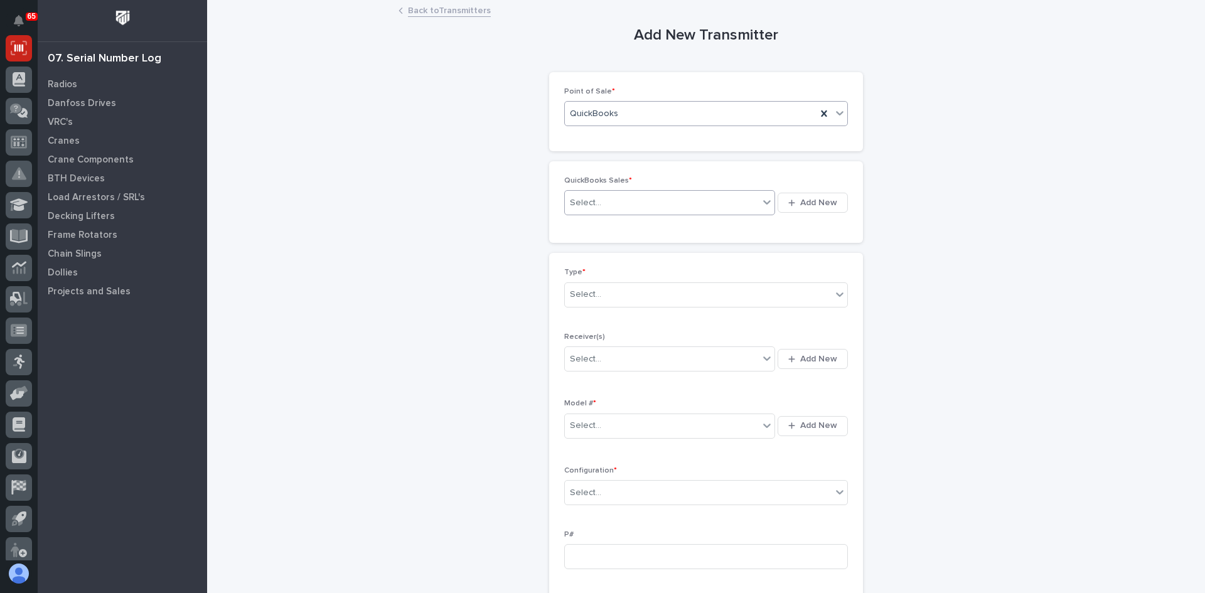
click at [608, 203] on div "Select..." at bounding box center [662, 203] width 194 height 21
type input "******"
click at [600, 222] on div "QB 137304" at bounding box center [666, 227] width 210 height 22
click at [610, 291] on div "Select..." at bounding box center [698, 294] width 267 height 21
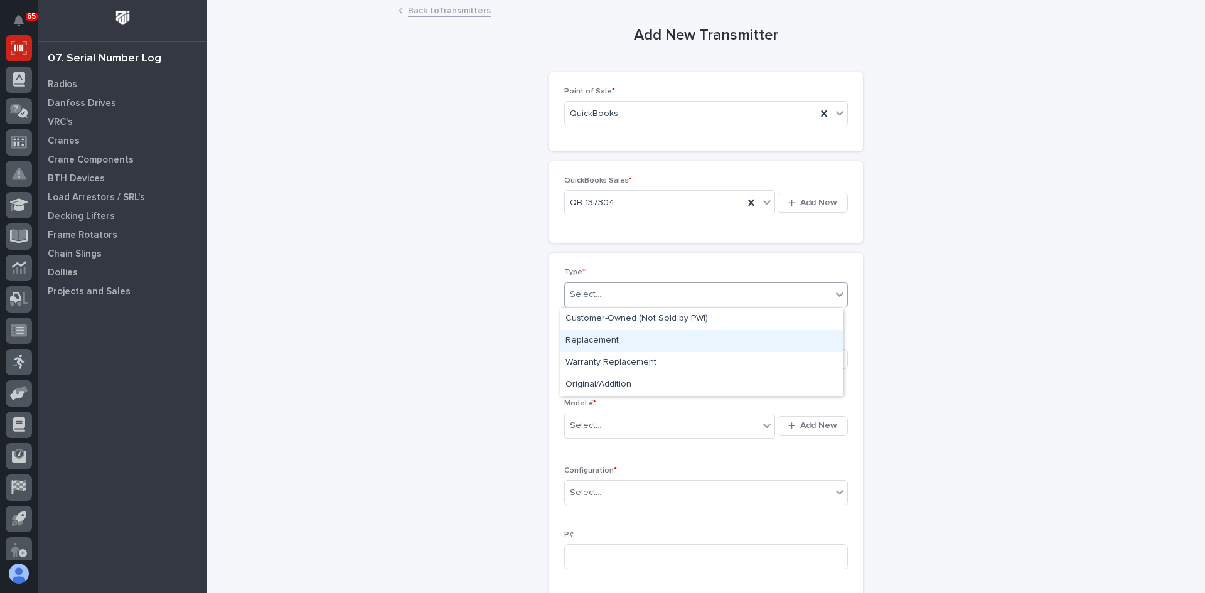
click at [599, 341] on div "Replacement" at bounding box center [702, 341] width 282 height 22
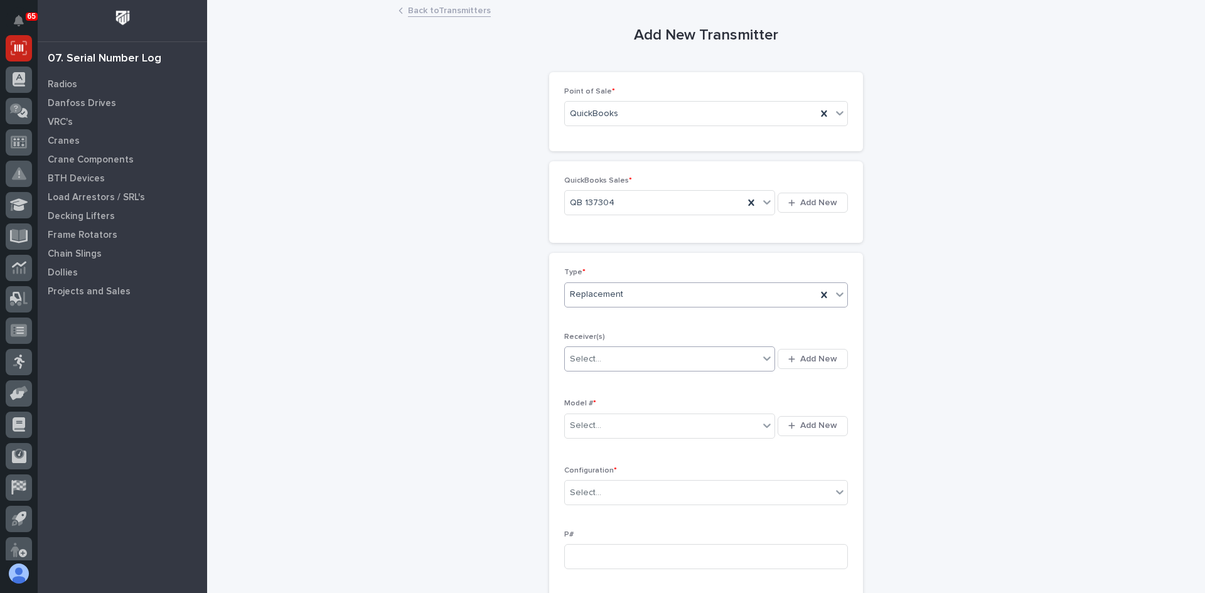
click at [603, 358] on input "text" at bounding box center [603, 359] width 1 height 11
type input "********"
click at [599, 382] on div "2100768F" at bounding box center [666, 383] width 210 height 22
type input "********"
click at [599, 382] on div "21002D74" at bounding box center [666, 383] width 210 height 22
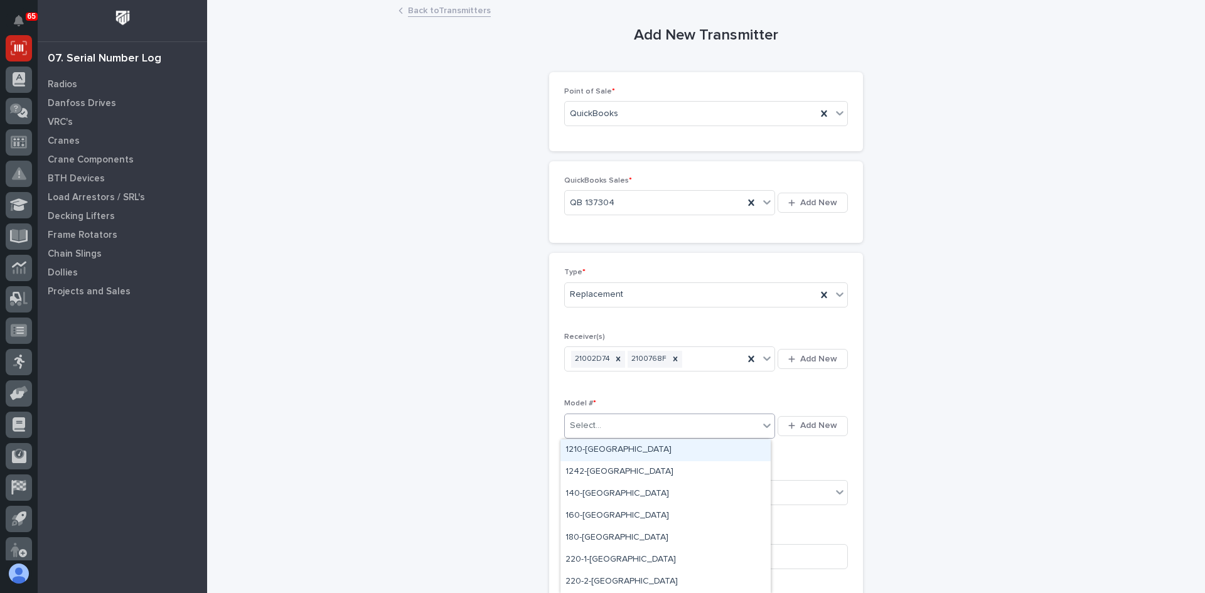
click at [654, 429] on div "Select..." at bounding box center [662, 426] width 194 height 21
type input "***"
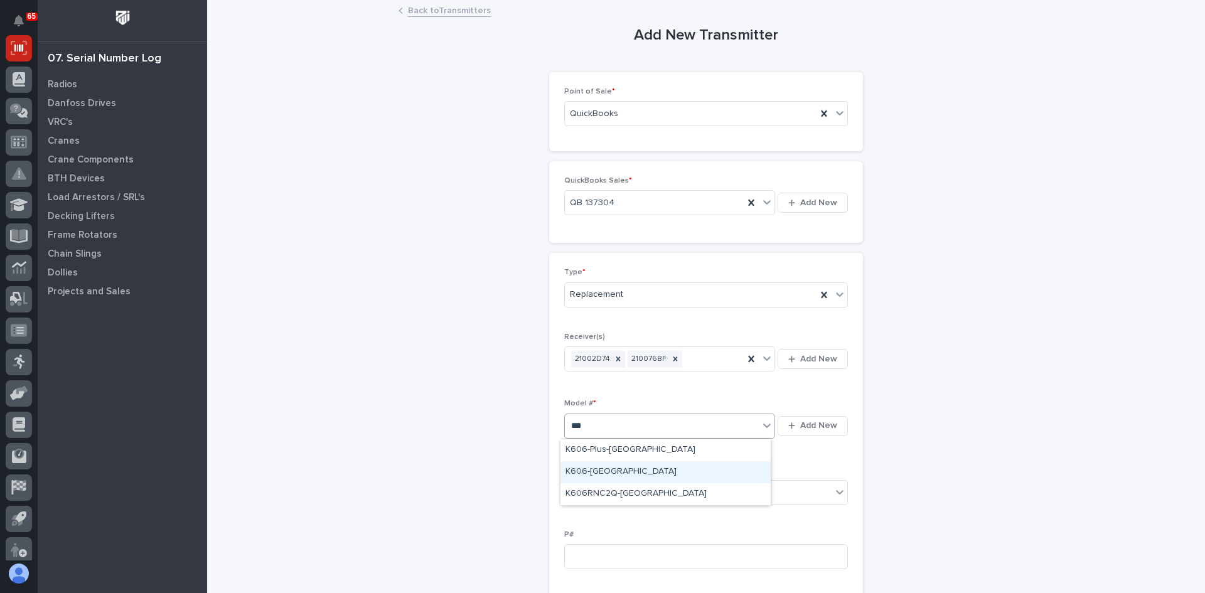
click at [579, 470] on div "K606-[GEOGRAPHIC_DATA]" at bounding box center [666, 472] width 210 height 22
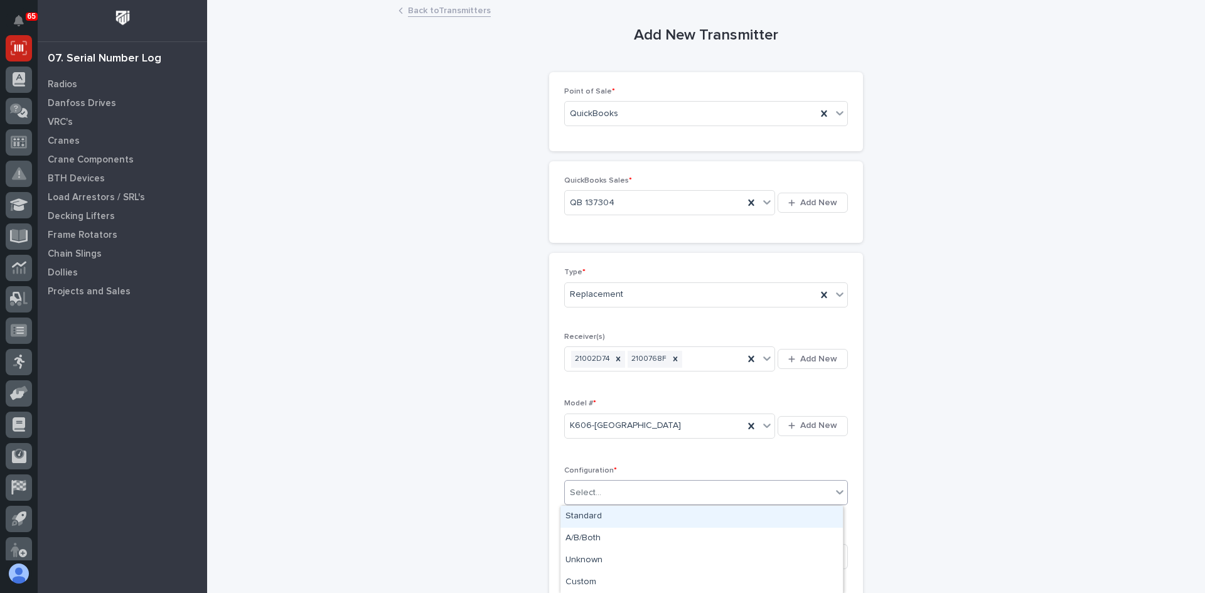
click at [601, 490] on div "Select..." at bounding box center [698, 493] width 267 height 21
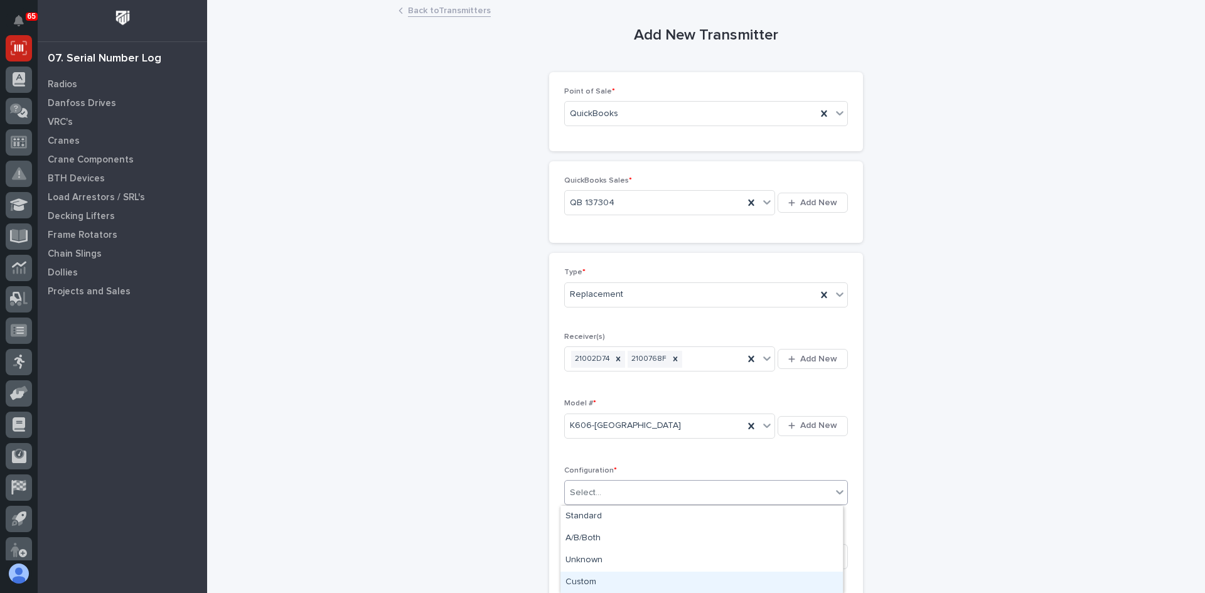
click at [584, 579] on div "Custom" at bounding box center [702, 583] width 282 height 22
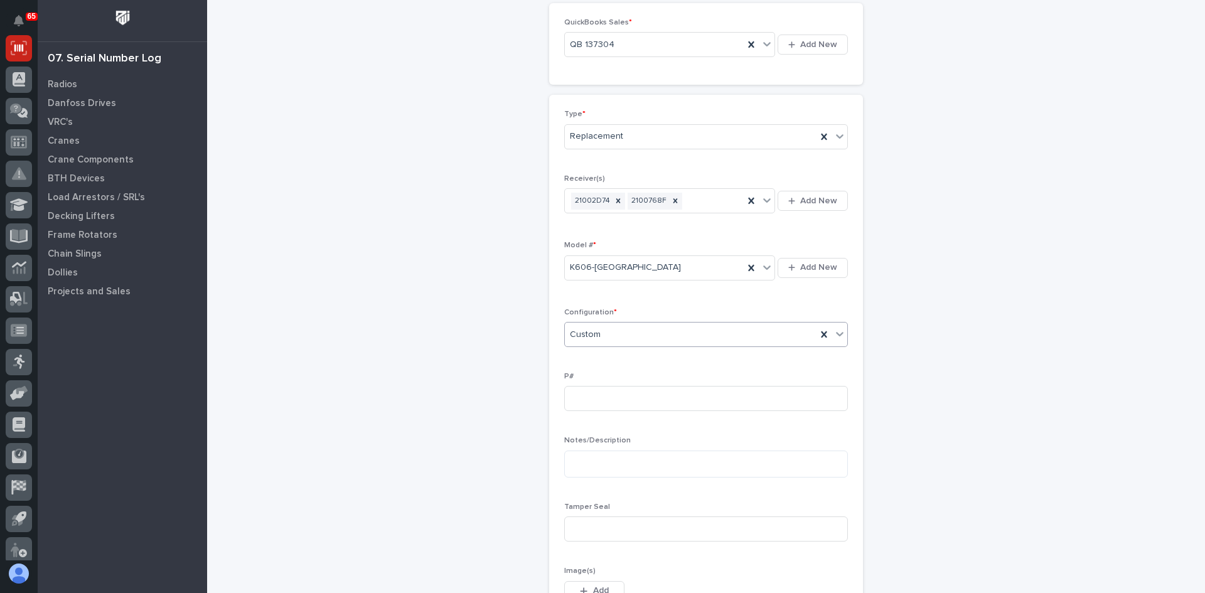
scroll to position [251, 0]
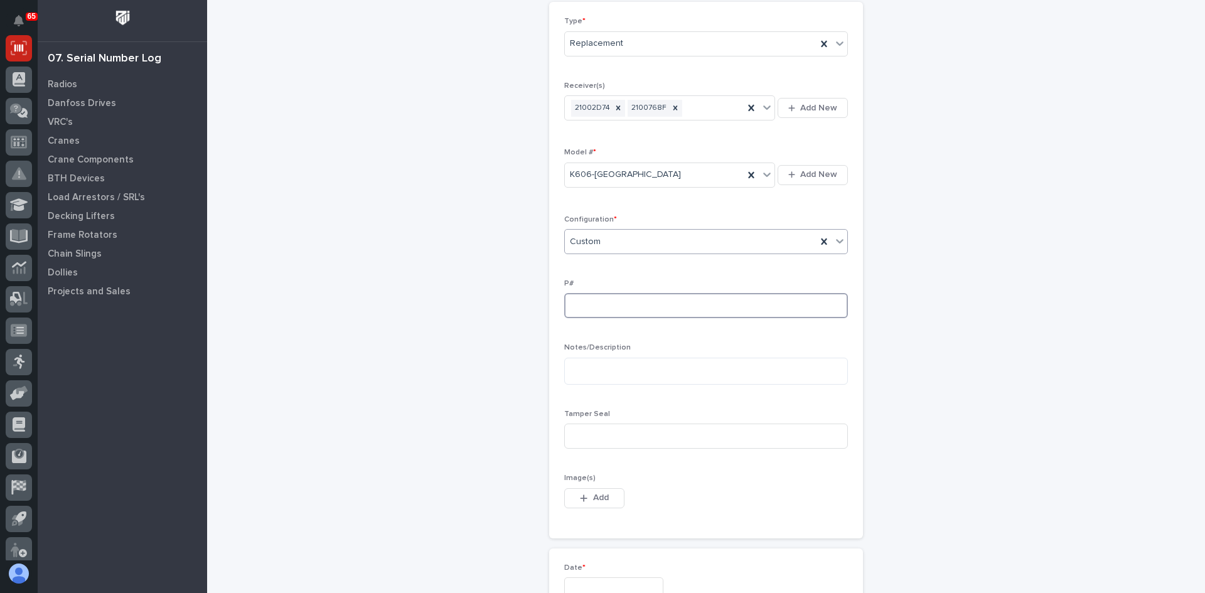
click at [571, 304] on input at bounding box center [706, 305] width 284 height 25
type input "PW1961-P"
click at [573, 442] on input at bounding box center [706, 436] width 284 height 25
type input "4458677"
click at [598, 495] on span "Add" at bounding box center [601, 497] width 16 height 11
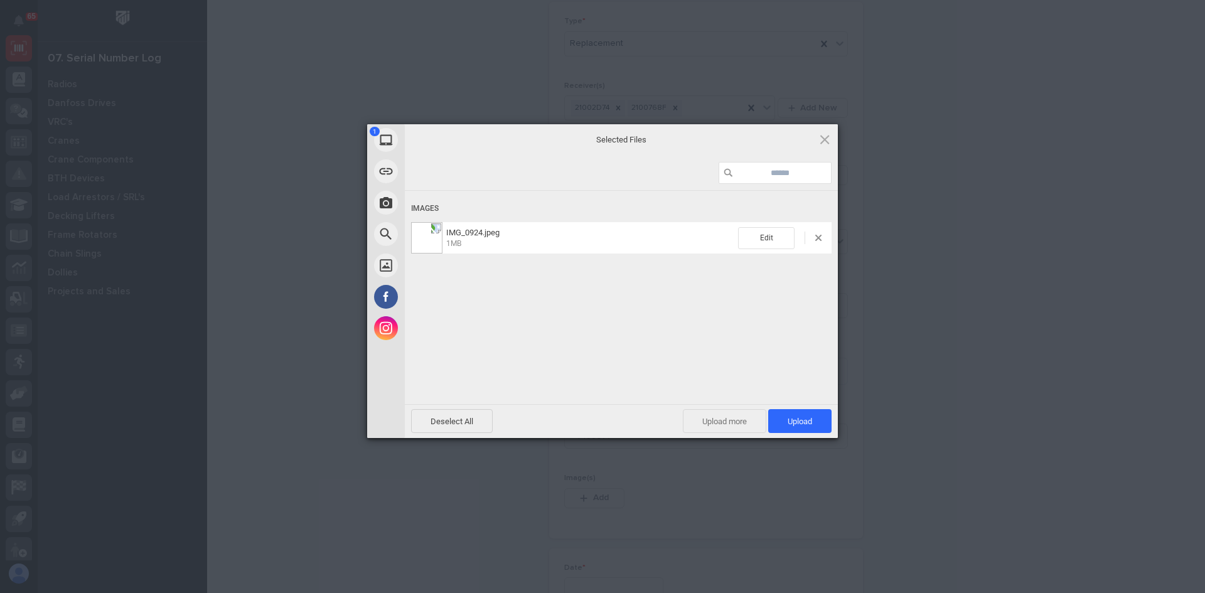
click at [721, 419] on span "Upload more" at bounding box center [724, 421] width 83 height 24
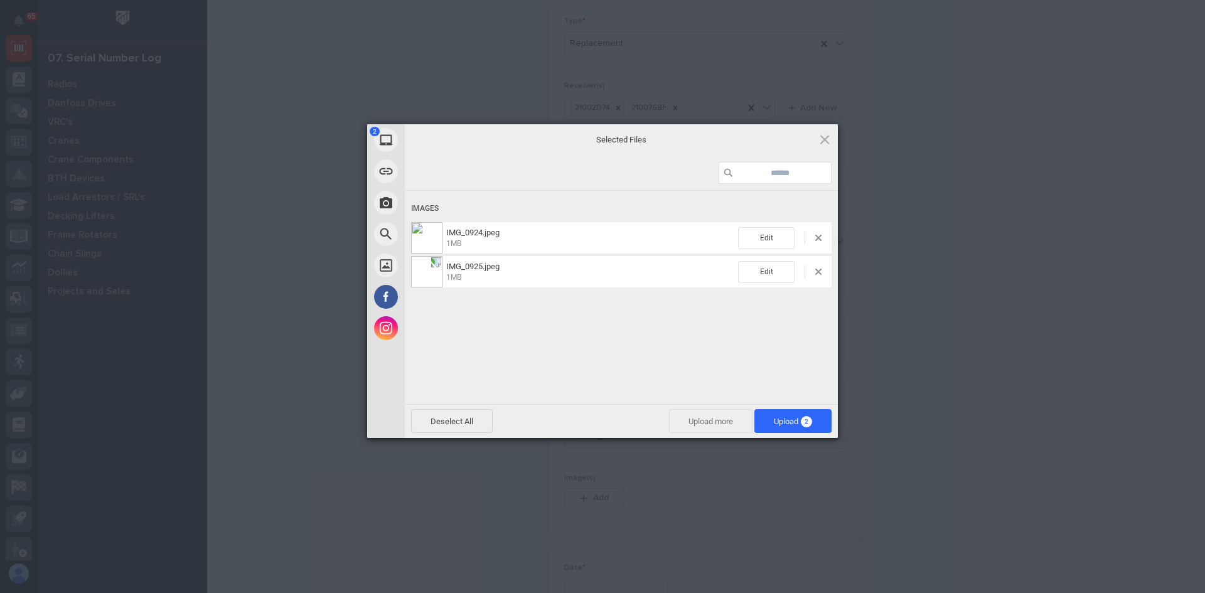
click at [707, 419] on span "Upload more" at bounding box center [710, 421] width 83 height 24
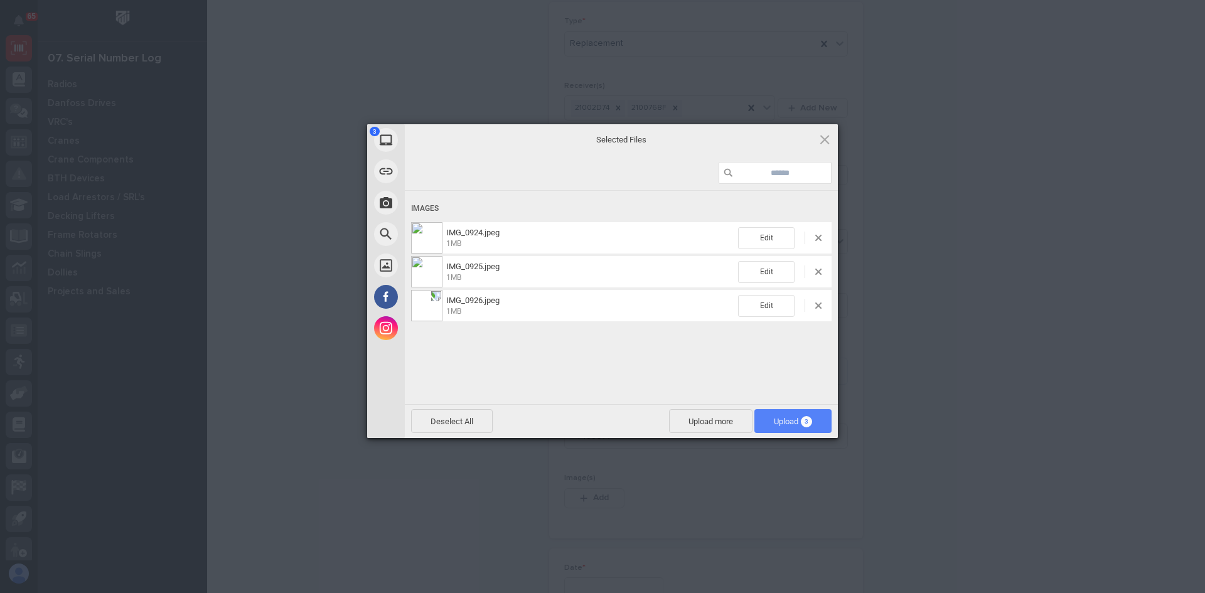
click at [788, 419] on span "Upload 3" at bounding box center [793, 421] width 38 height 9
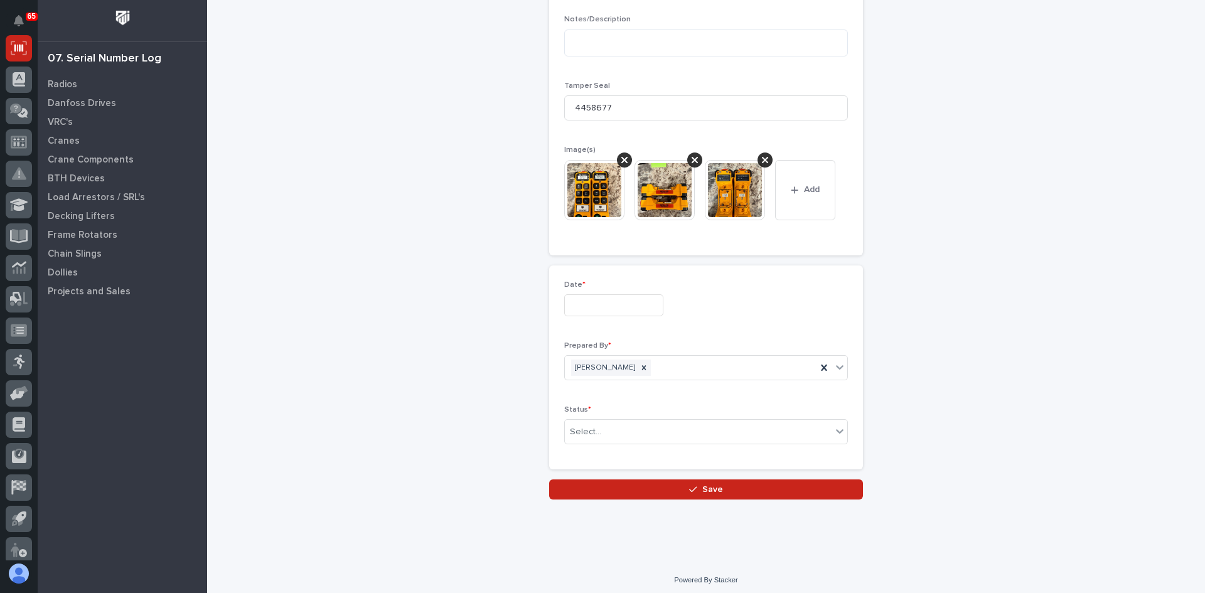
scroll to position [584, 0]
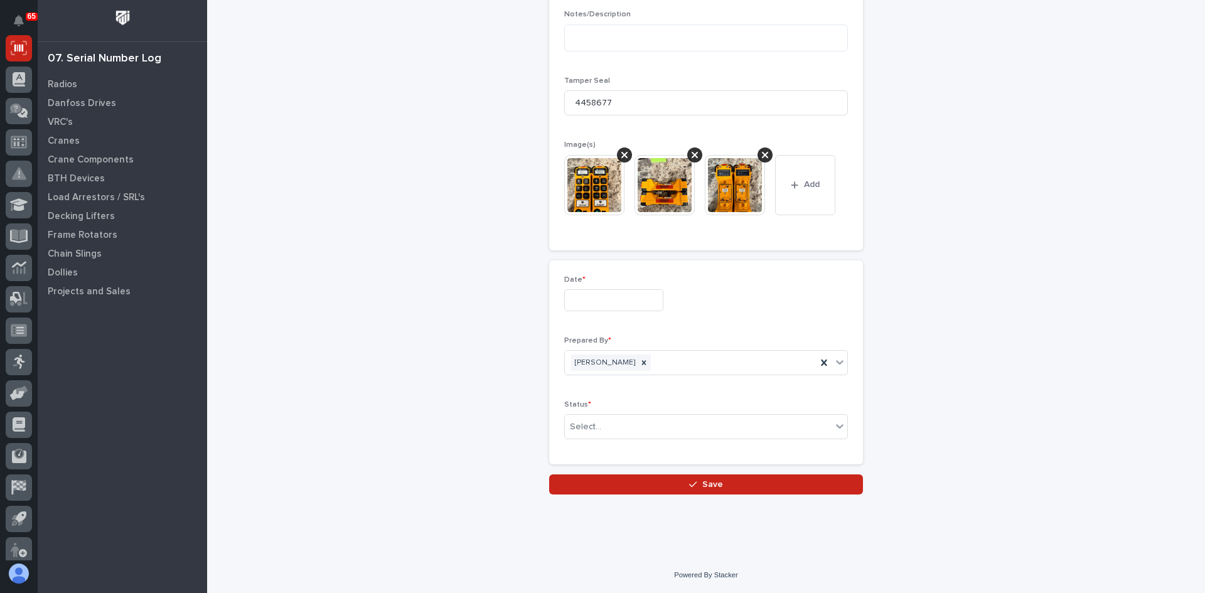
click at [586, 301] on input "text" at bounding box center [613, 300] width 99 height 22
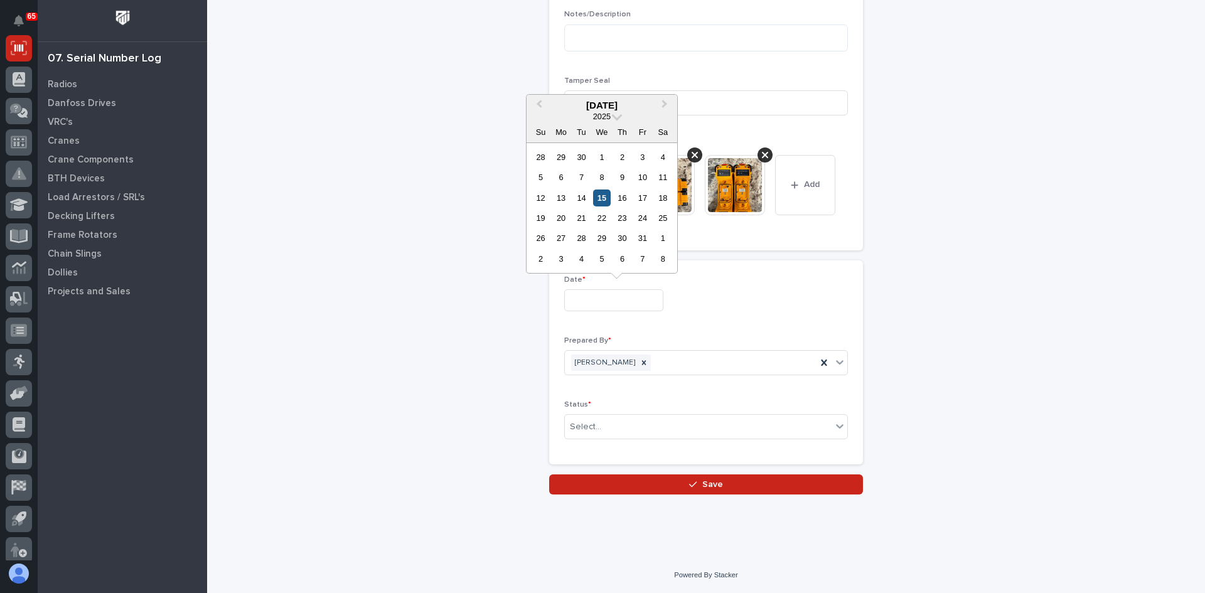
click at [606, 195] on div "15" at bounding box center [601, 198] width 17 height 17
type input "**********"
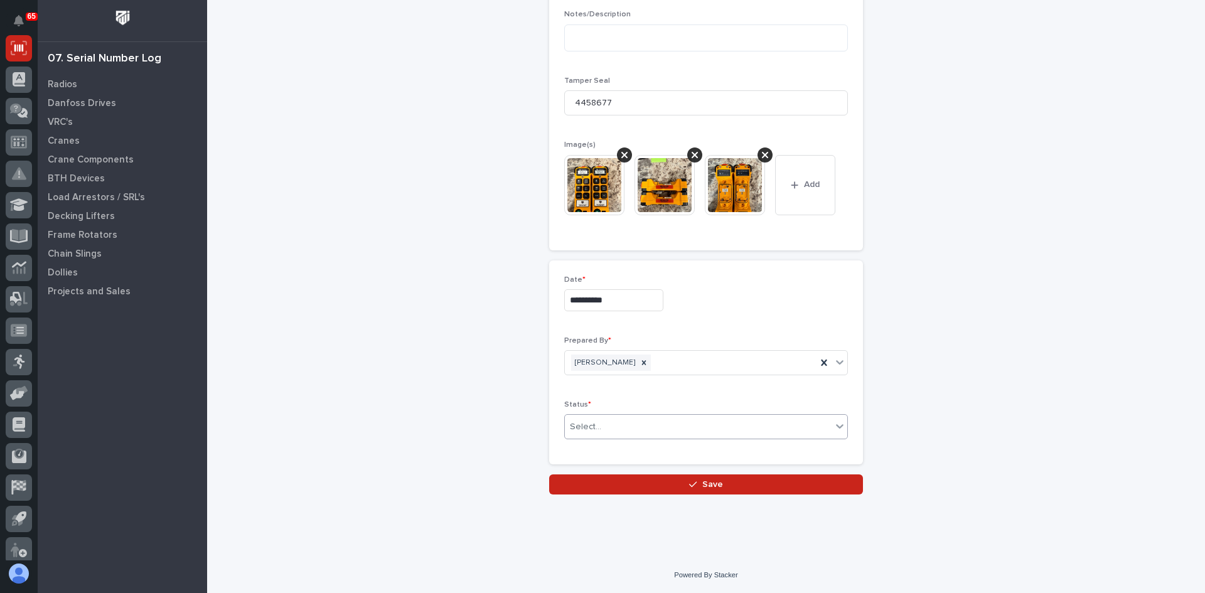
click at [620, 430] on div "Select..." at bounding box center [698, 427] width 267 height 21
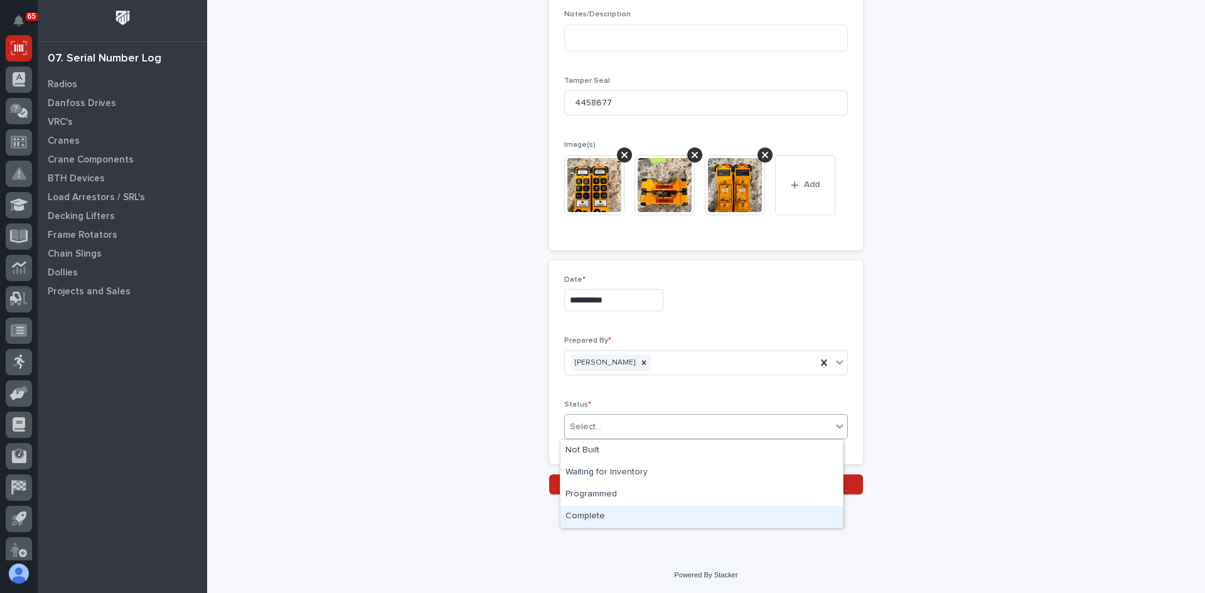
click at [596, 512] on div "Complete" at bounding box center [702, 517] width 282 height 22
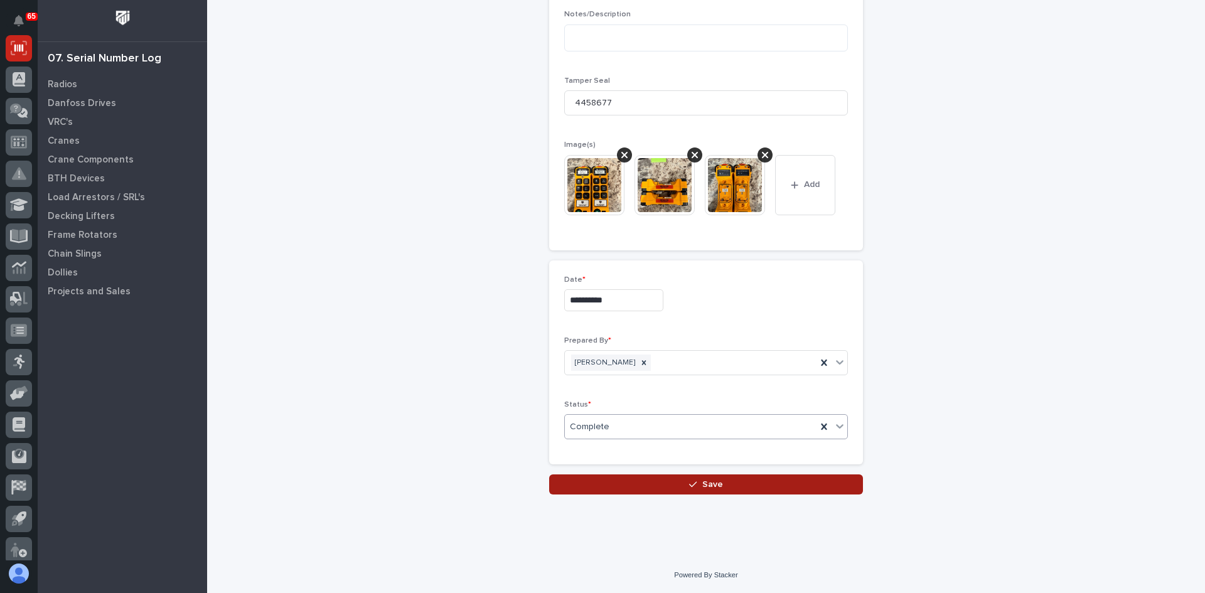
click at [707, 487] on span "Save" at bounding box center [712, 484] width 21 height 11
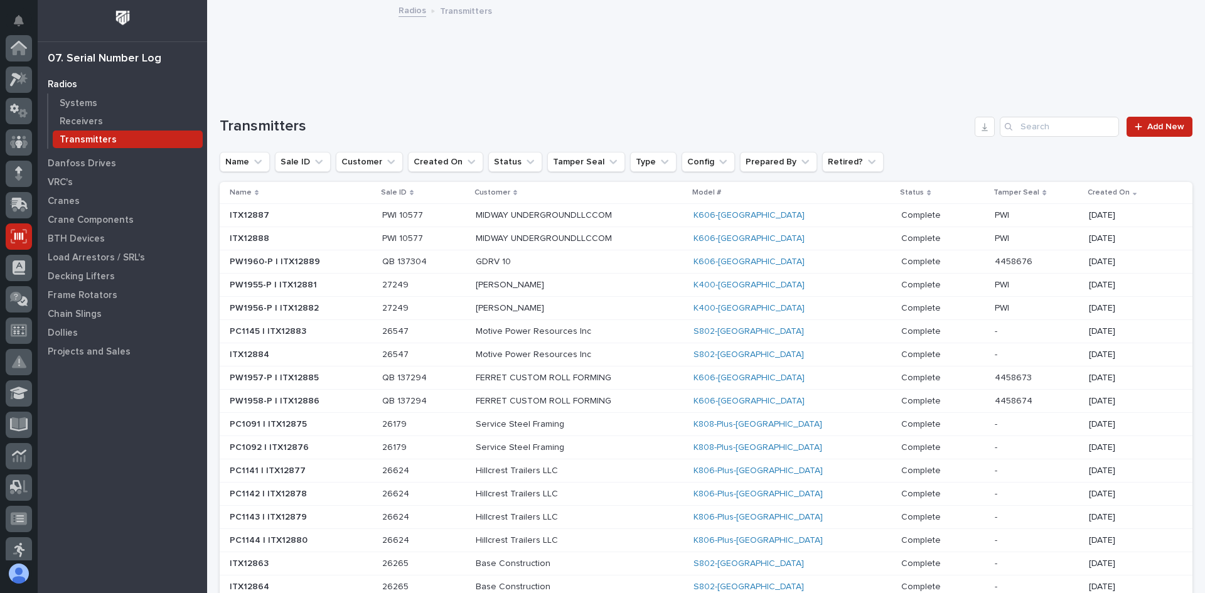
scroll to position [188, 0]
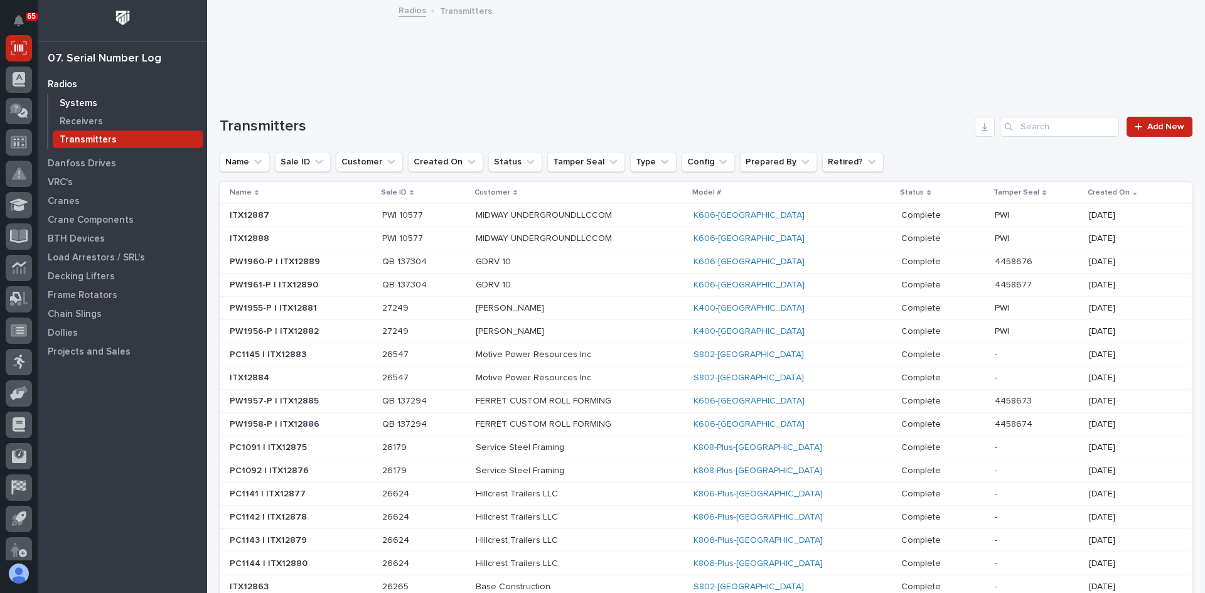
click at [77, 104] on p "Systems" at bounding box center [79, 103] width 38 height 11
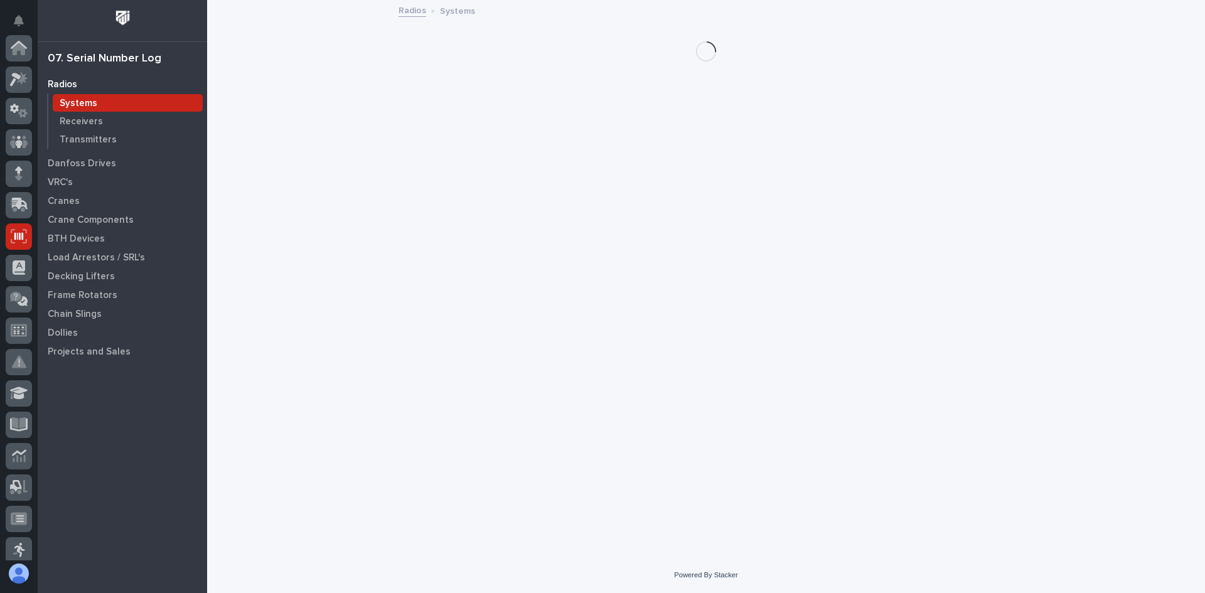
scroll to position [188, 0]
